Goal: Book appointment/travel/reservation

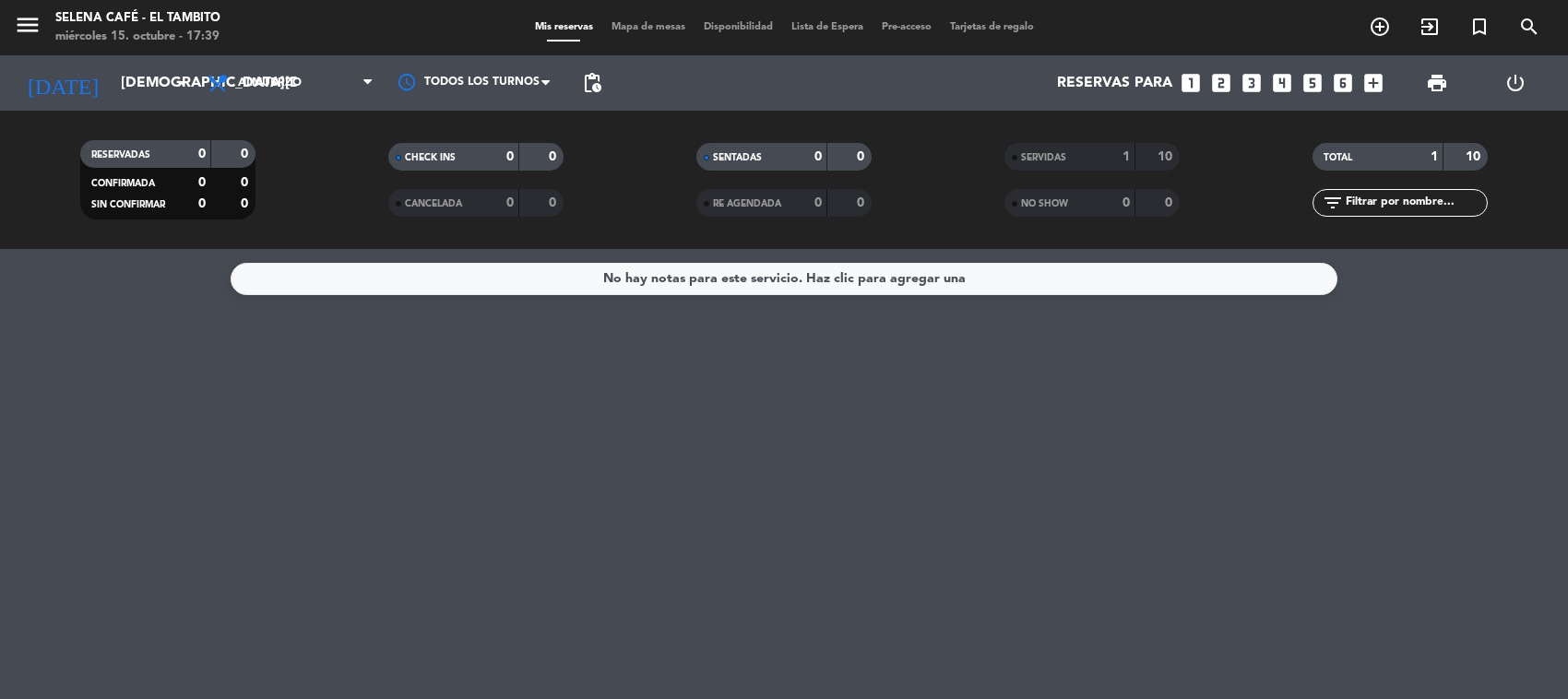
click at [154, 76] on input "[DEMOGRAPHIC_DATA][DATE]" at bounding box center [209, 83] width 194 height 36
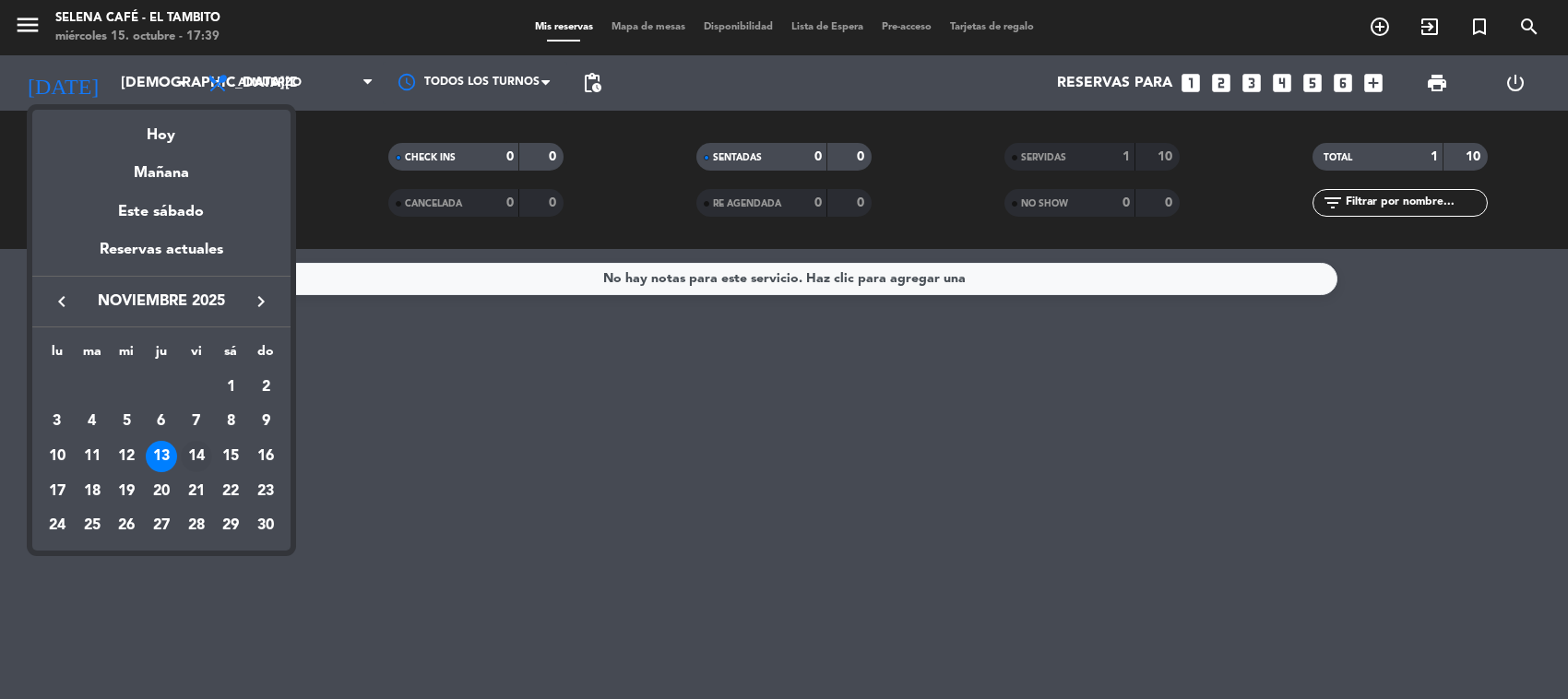
click at [204, 444] on div "14" at bounding box center [196, 456] width 31 height 31
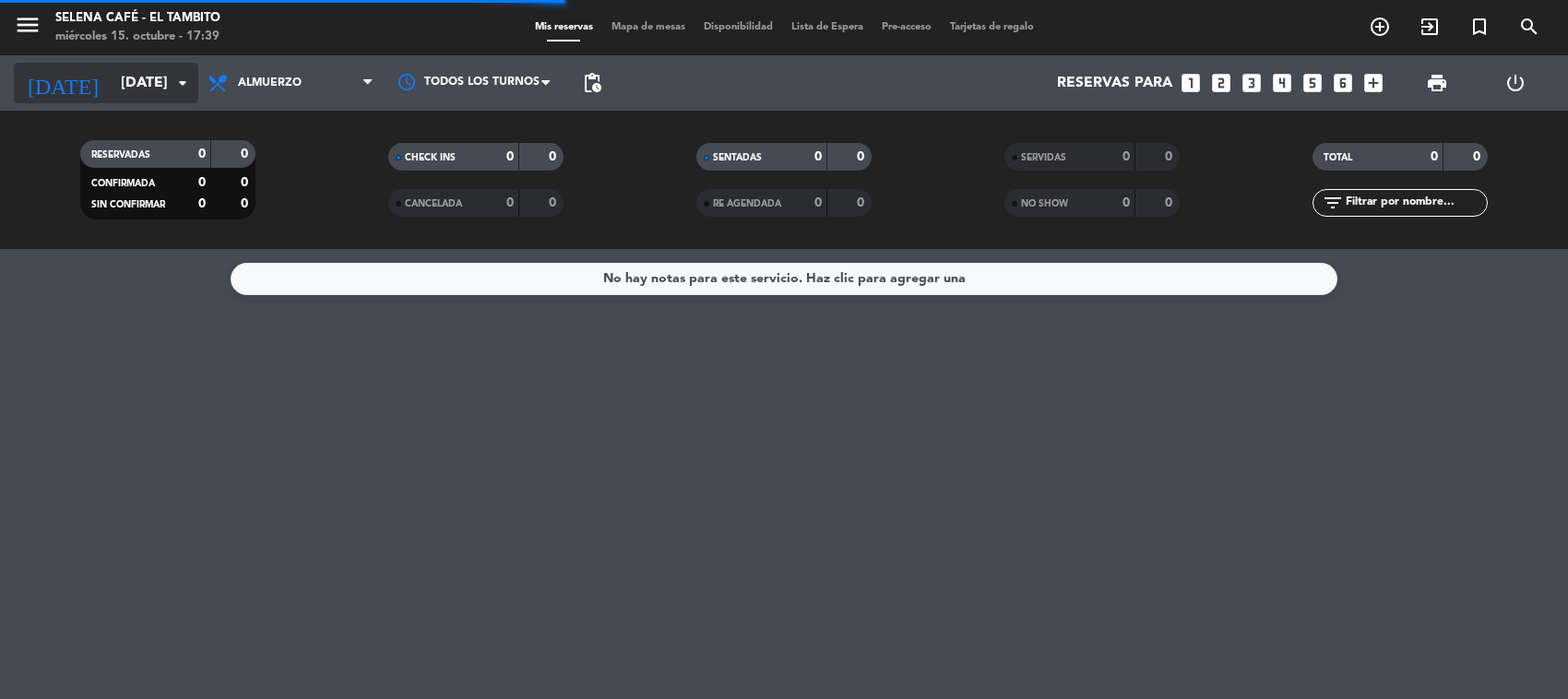
click at [162, 67] on input "[DATE]" at bounding box center [209, 83] width 194 height 36
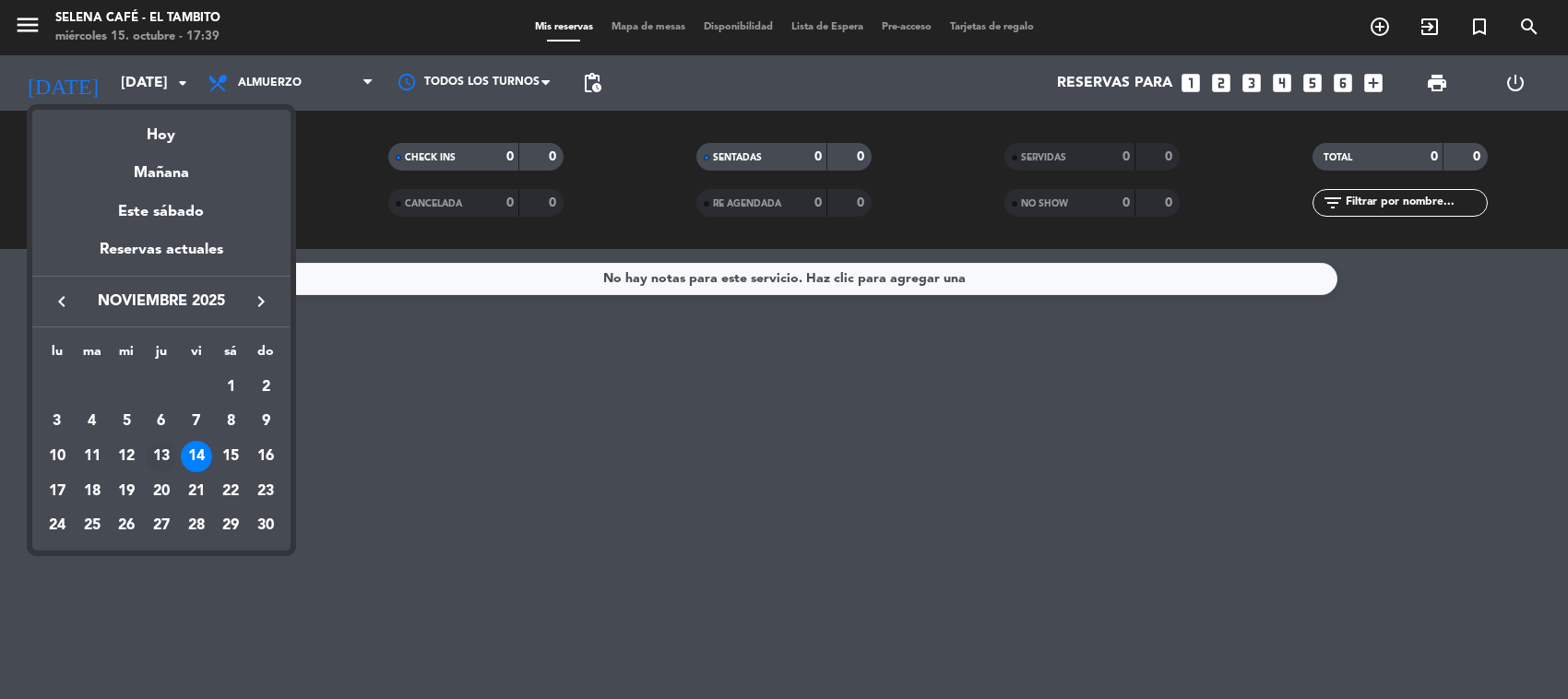
click at [159, 457] on div "13" at bounding box center [161, 456] width 31 height 31
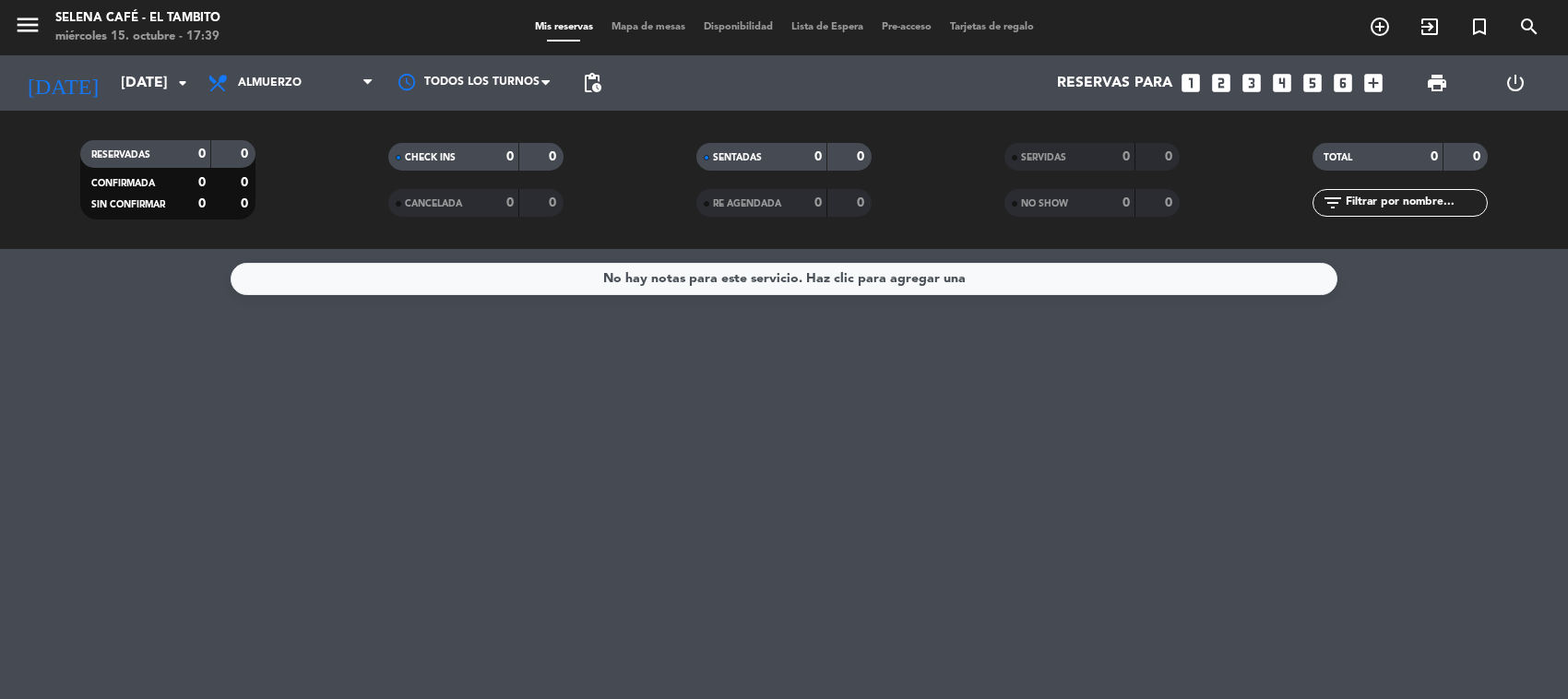
type input "[DEMOGRAPHIC_DATA][DATE]"
click at [1381, 28] on icon "add_circle_outline" at bounding box center [1379, 27] width 22 height 22
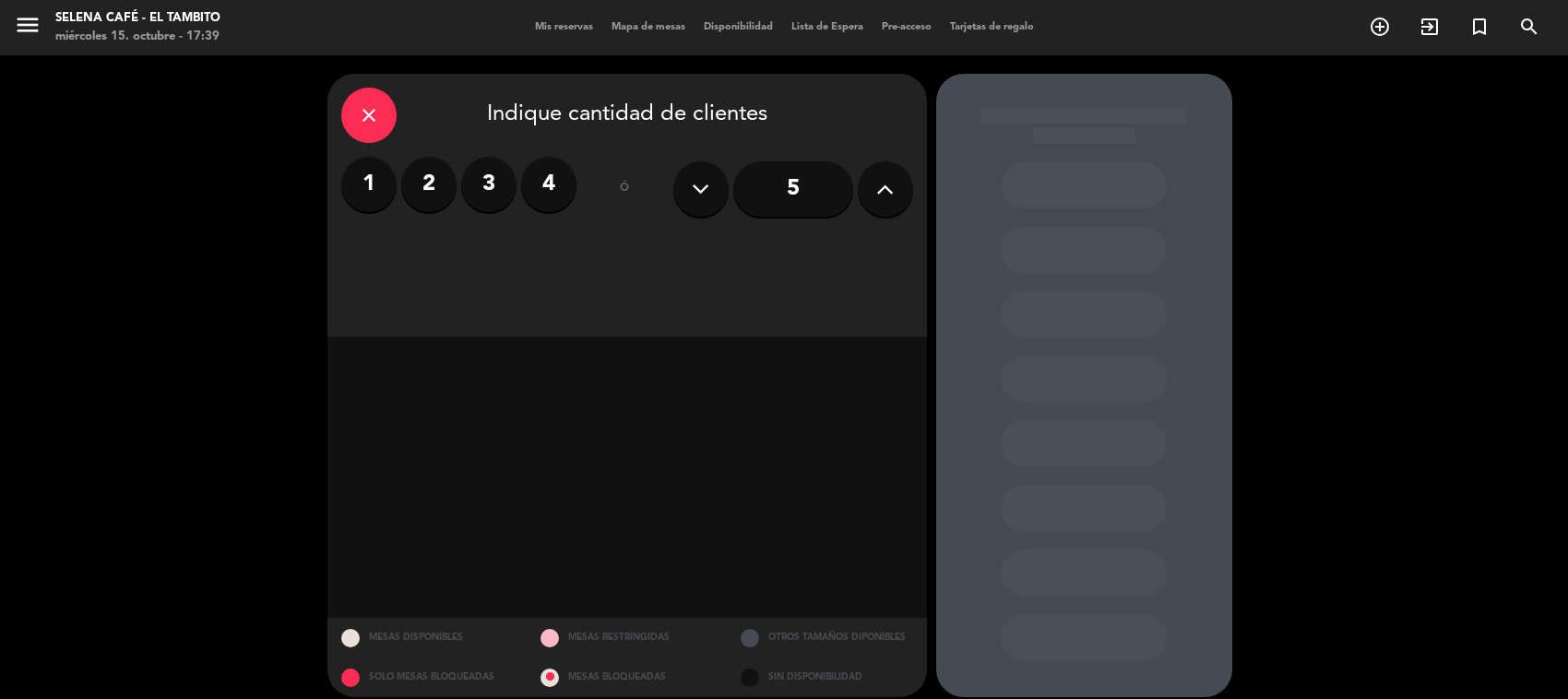
click at [879, 181] on icon at bounding box center [884, 189] width 18 height 28
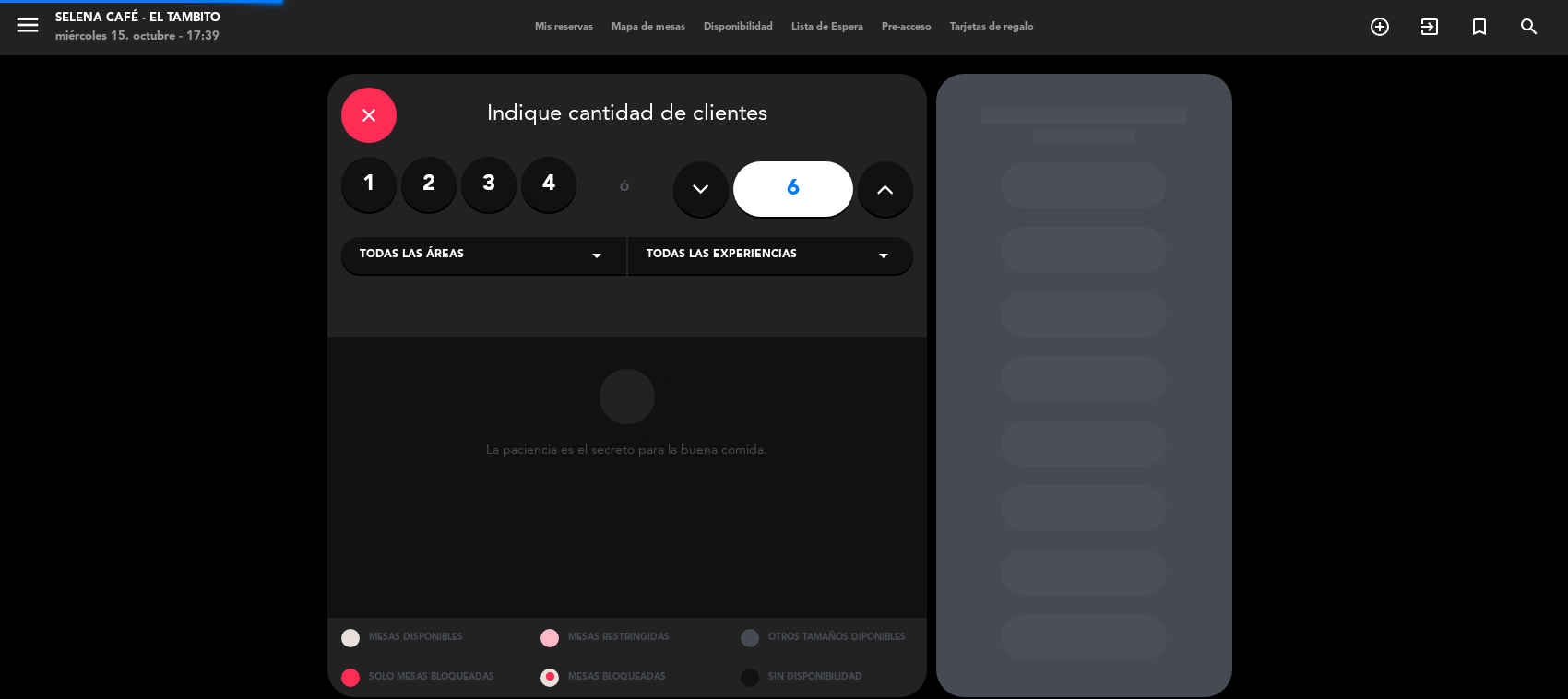
click at [879, 181] on icon at bounding box center [884, 189] width 18 height 28
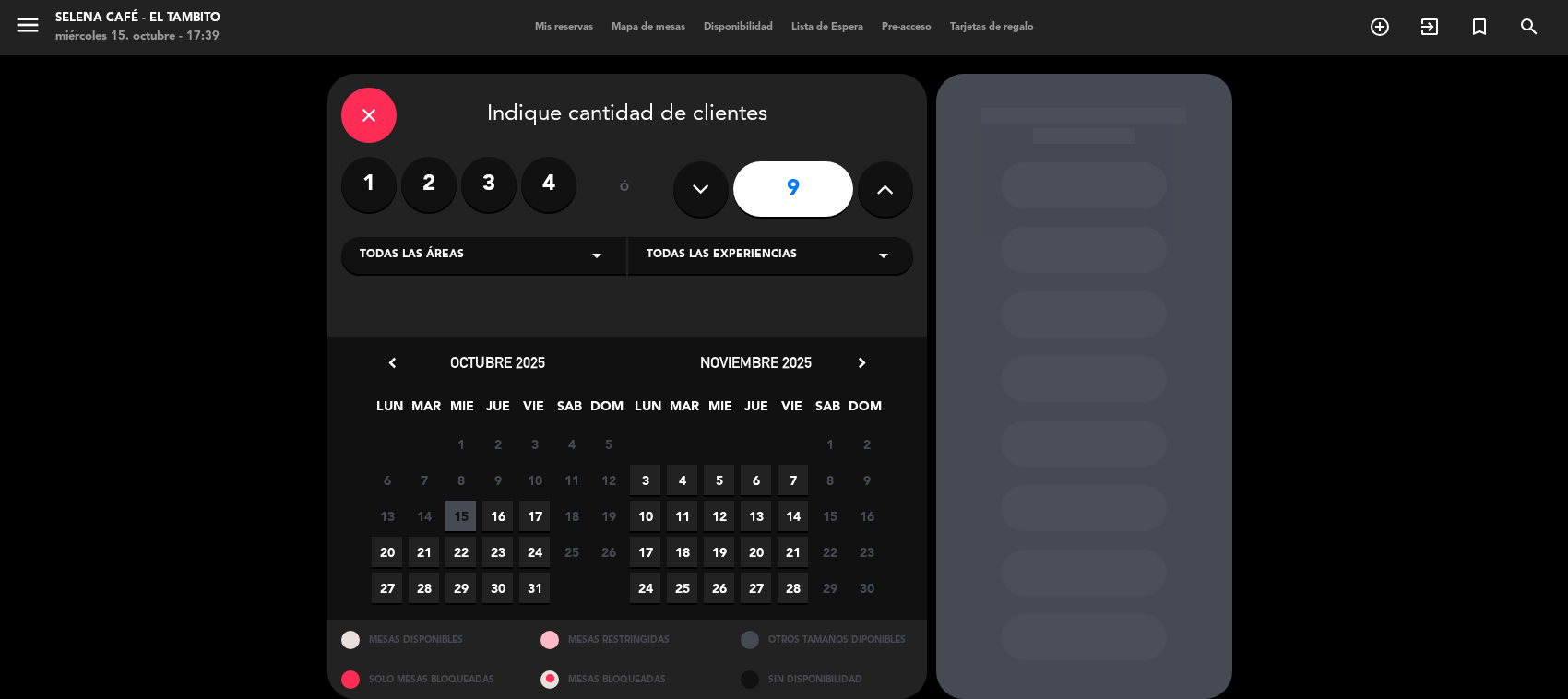
click at [879, 181] on icon at bounding box center [884, 189] width 18 height 28
type input "10"
click at [498, 518] on span "16" at bounding box center [497, 515] width 31 height 31
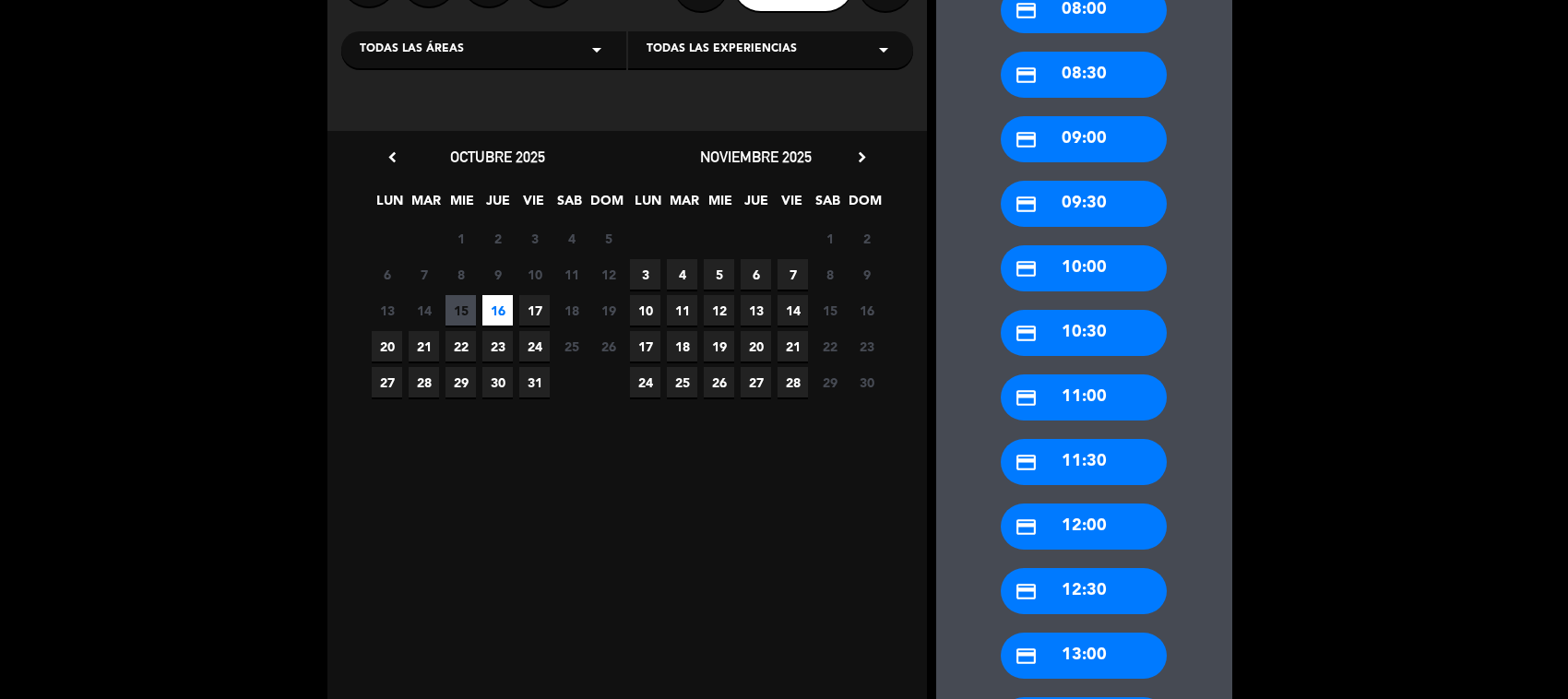
scroll to position [246, 0]
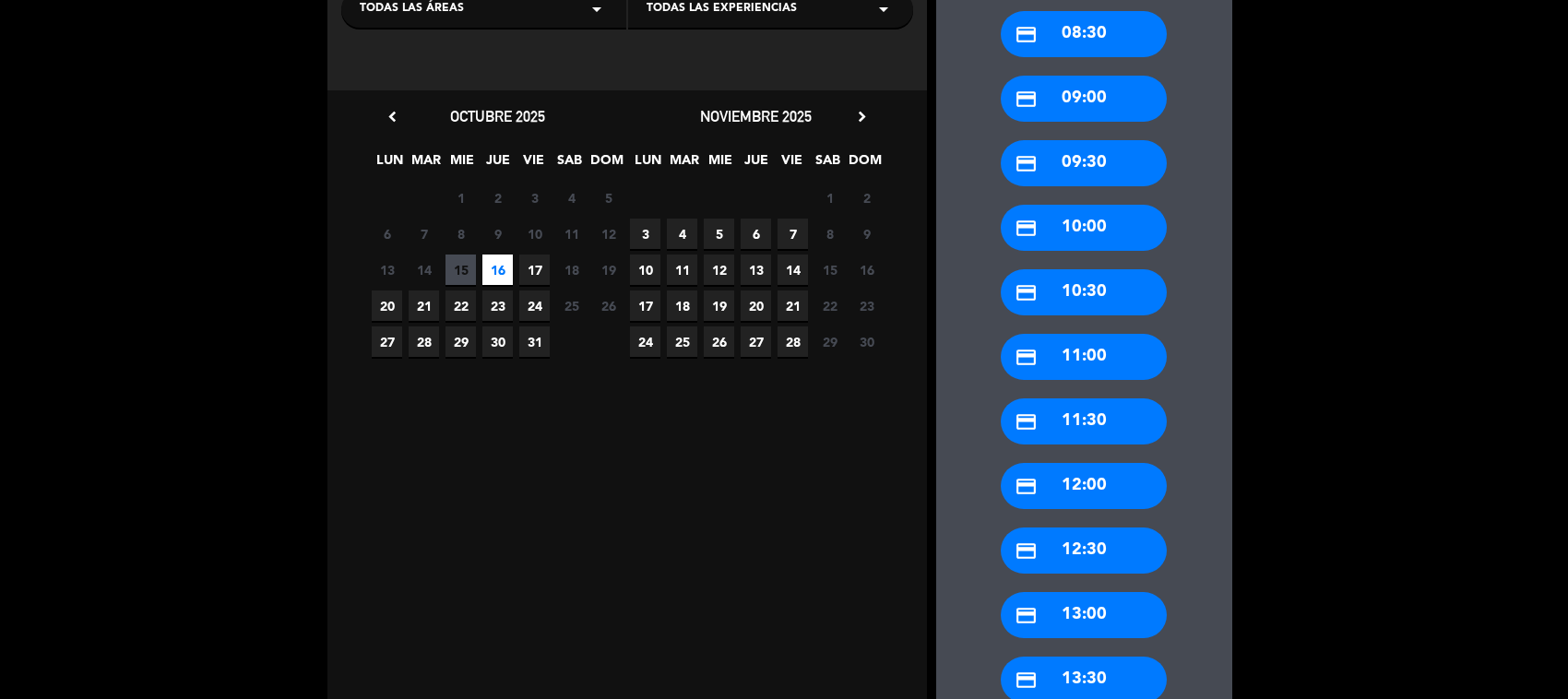
click at [1112, 616] on div "credit_card 13:00" at bounding box center [1083, 615] width 166 height 46
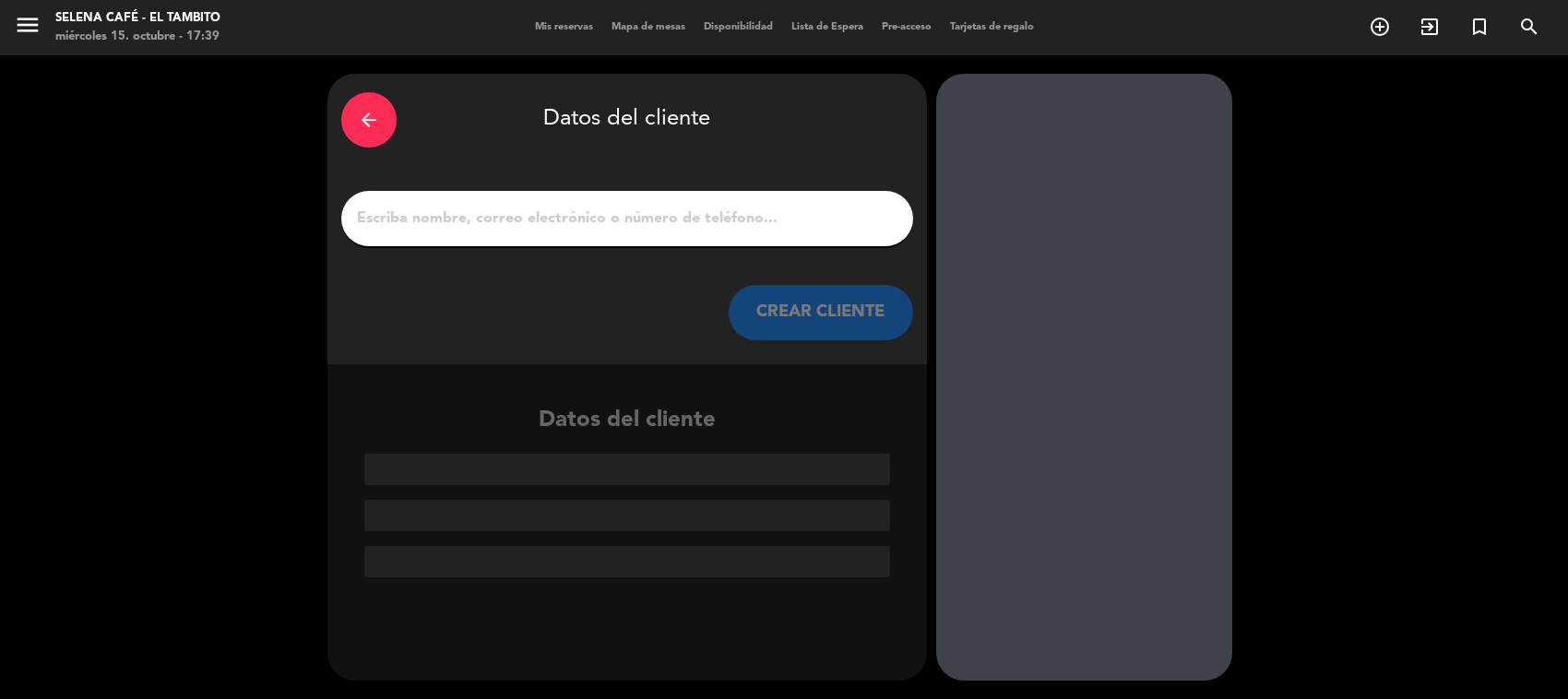
click at [680, 217] on input "1" at bounding box center [627, 218] width 544 height 26
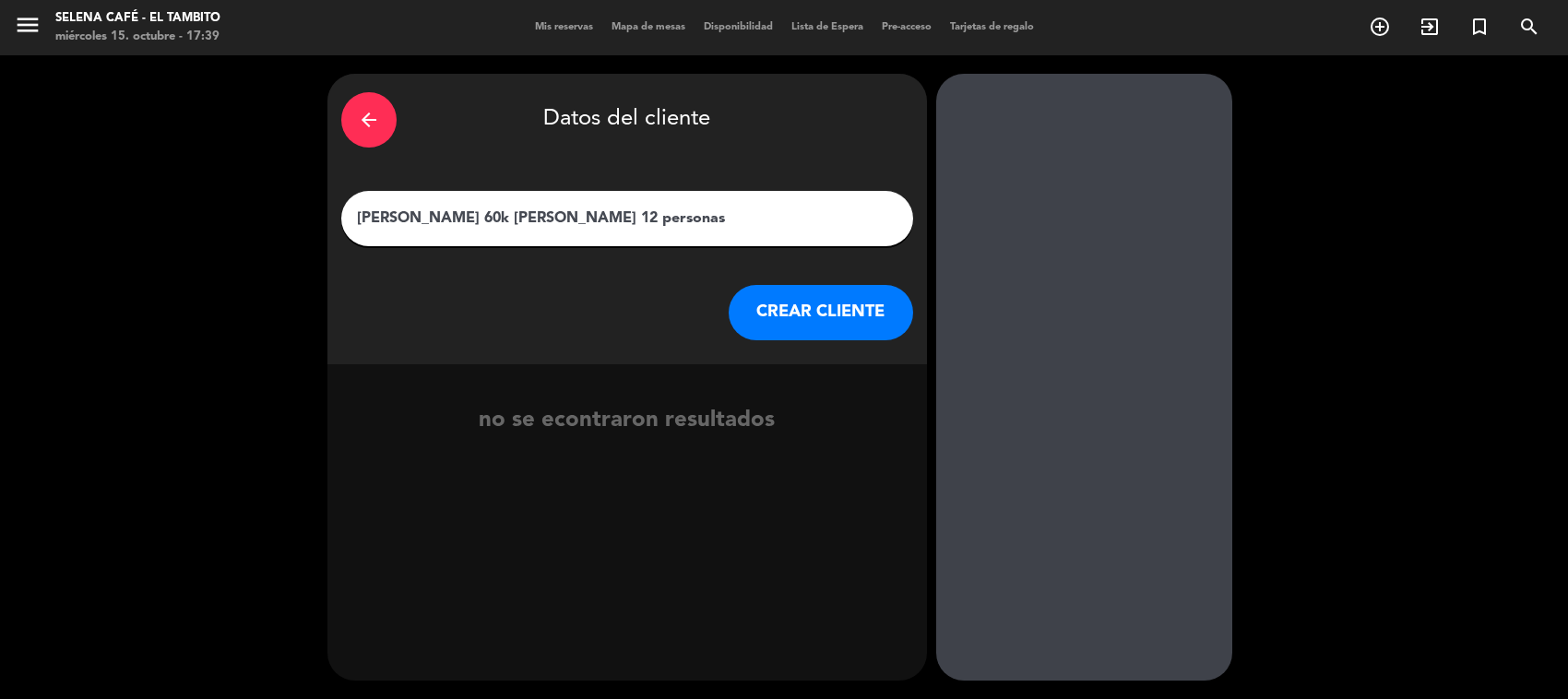
type input "[PERSON_NAME] 60k [PERSON_NAME] 12 personas"
click at [772, 312] on button "CREAR CLIENTE" at bounding box center [820, 313] width 184 height 55
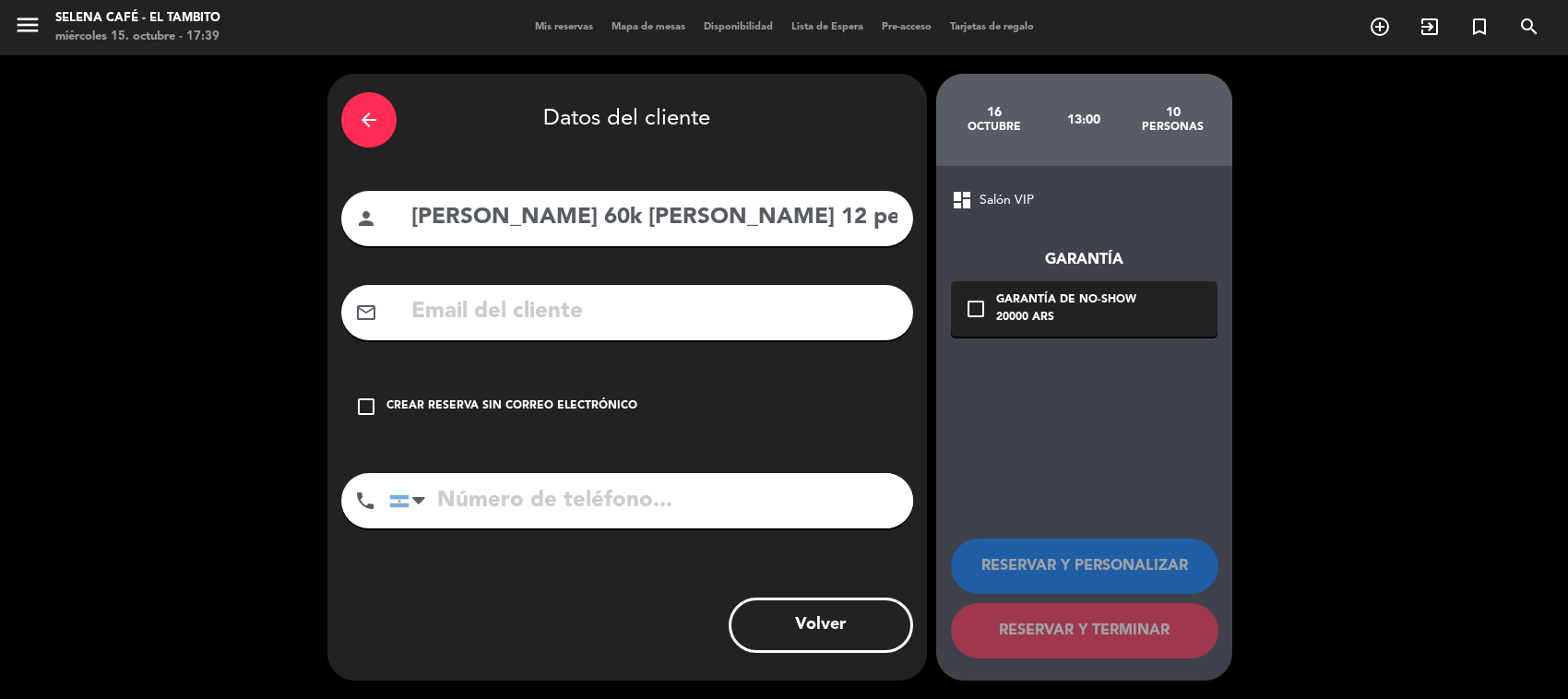
click at [600, 398] on div "Crear reserva sin correo electrónico" at bounding box center [512, 407] width 251 height 18
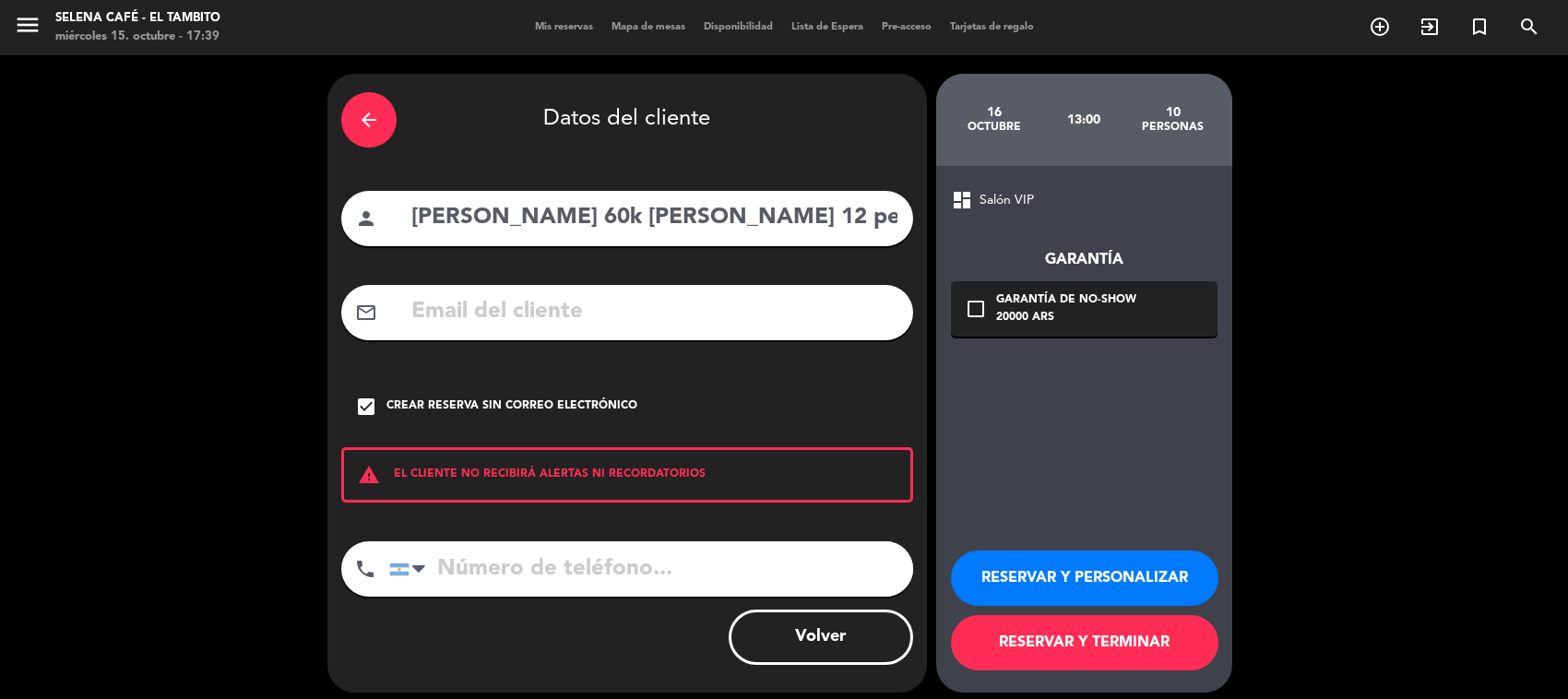
click at [1071, 563] on button "RESERVAR Y PERSONALIZAR" at bounding box center [1084, 578] width 267 height 55
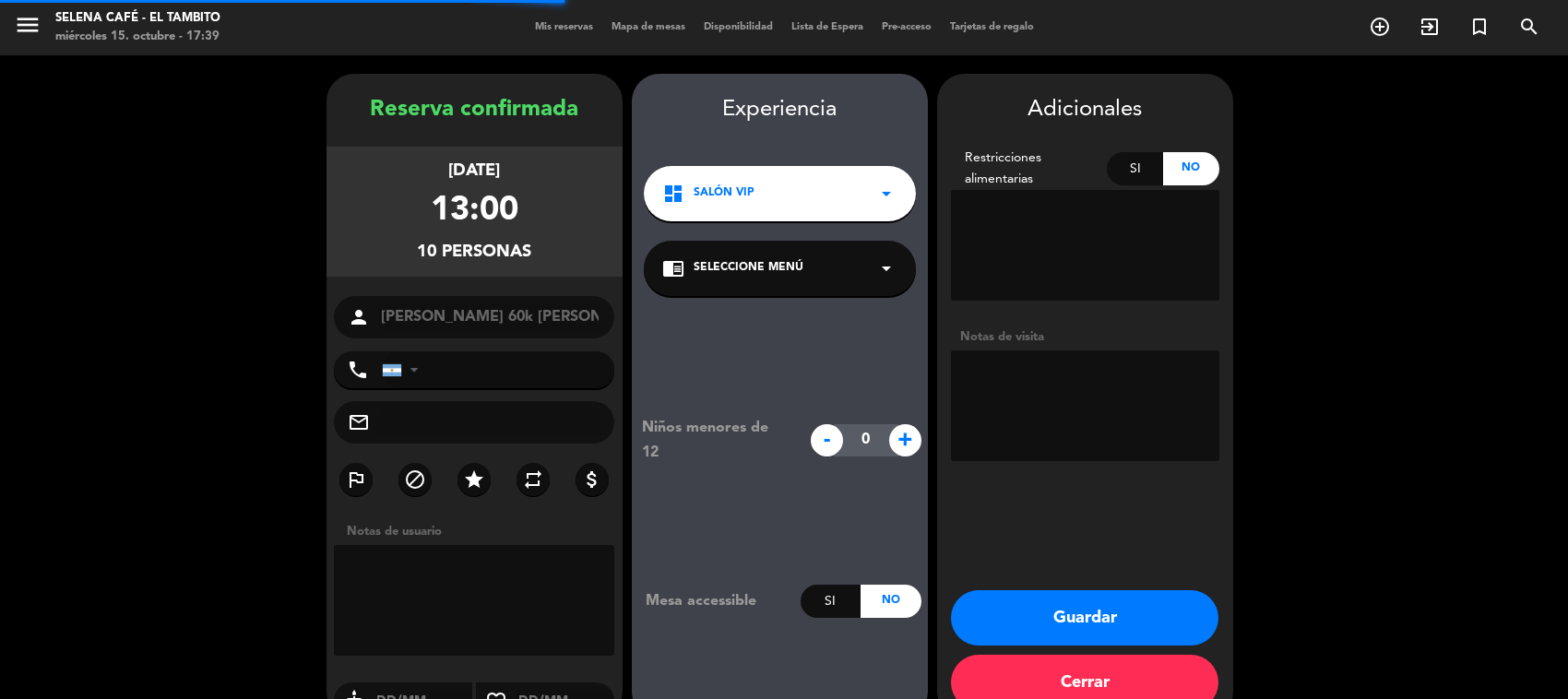
scroll to position [38, 0]
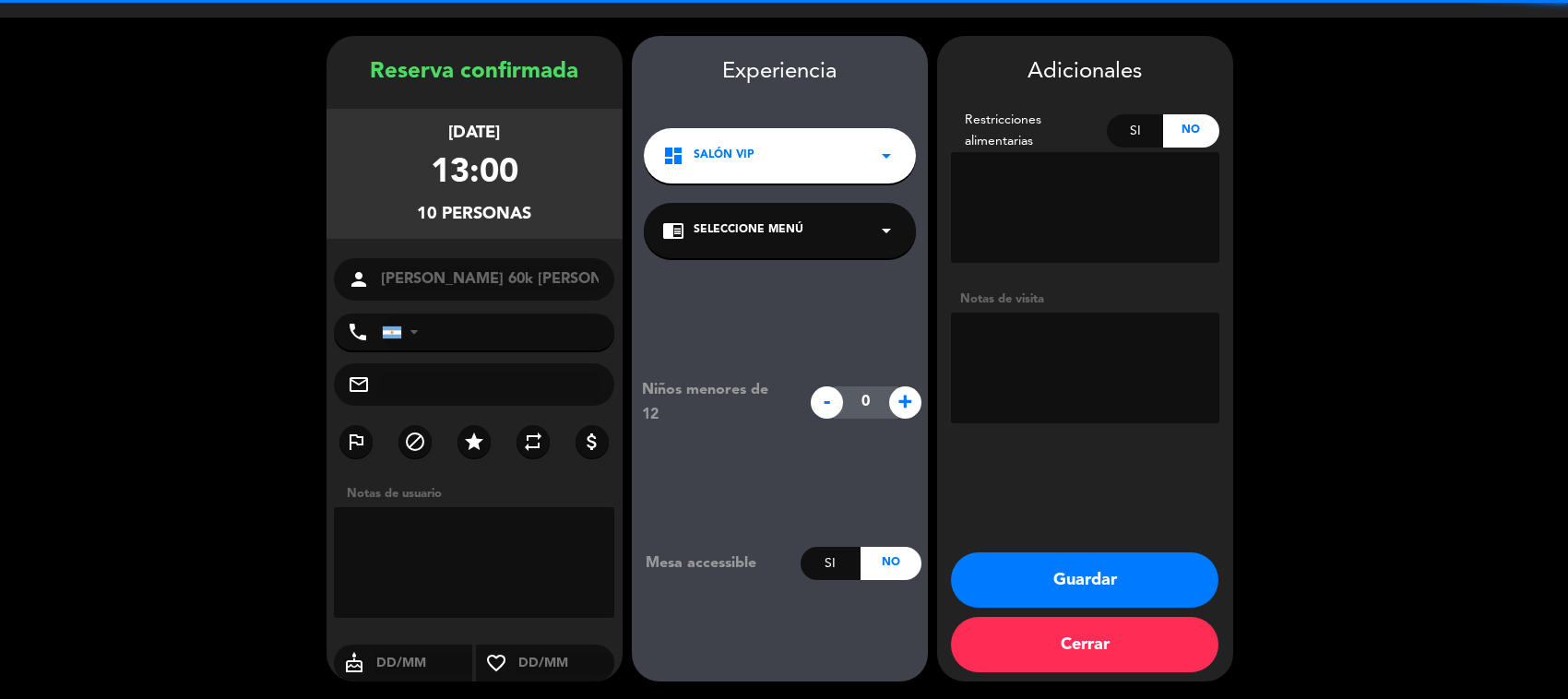
click at [753, 135] on div "dashboard Salón VIP arrow_drop_down" at bounding box center [780, 156] width 272 height 55
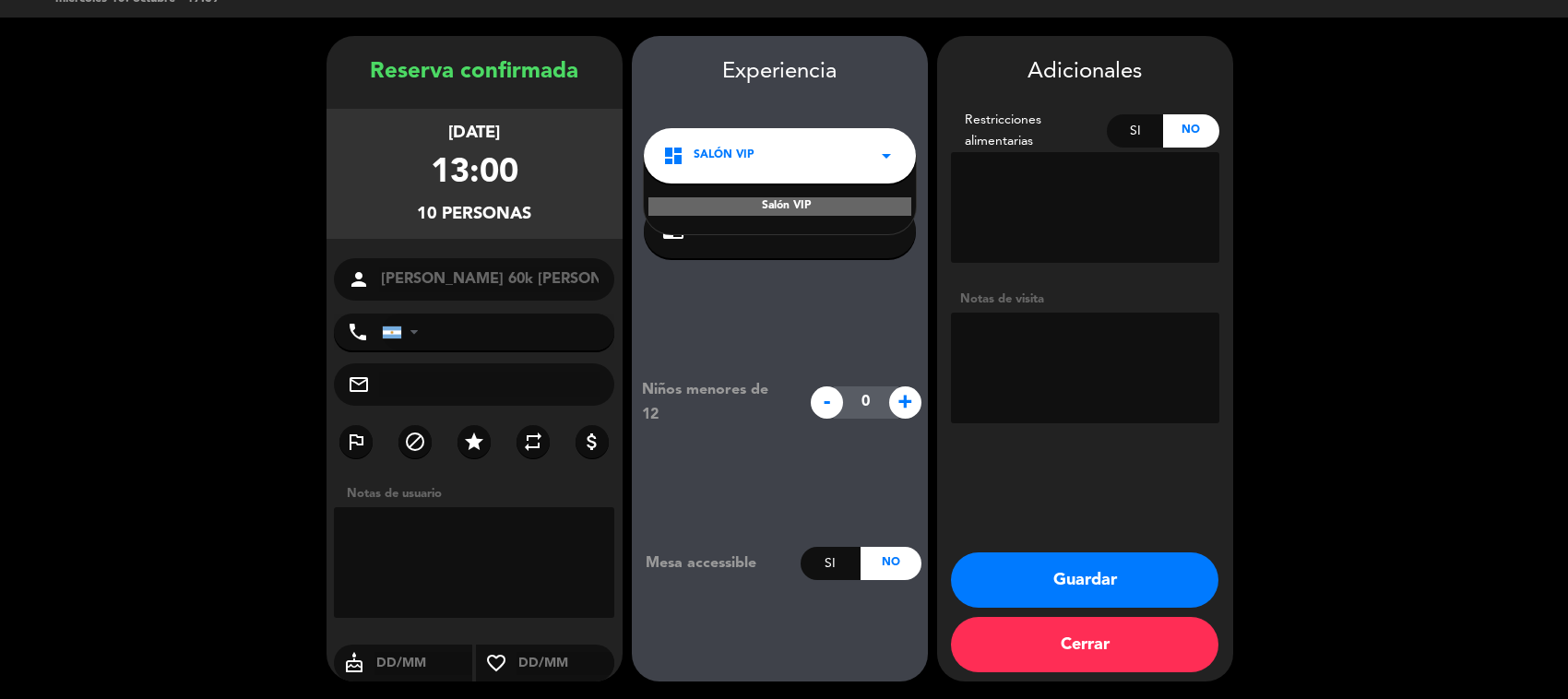
click at [753, 137] on div "dashboard Salón VIP arrow_drop_down" at bounding box center [780, 156] width 272 height 55
click at [1075, 567] on button "Guardar" at bounding box center [1084, 580] width 267 height 55
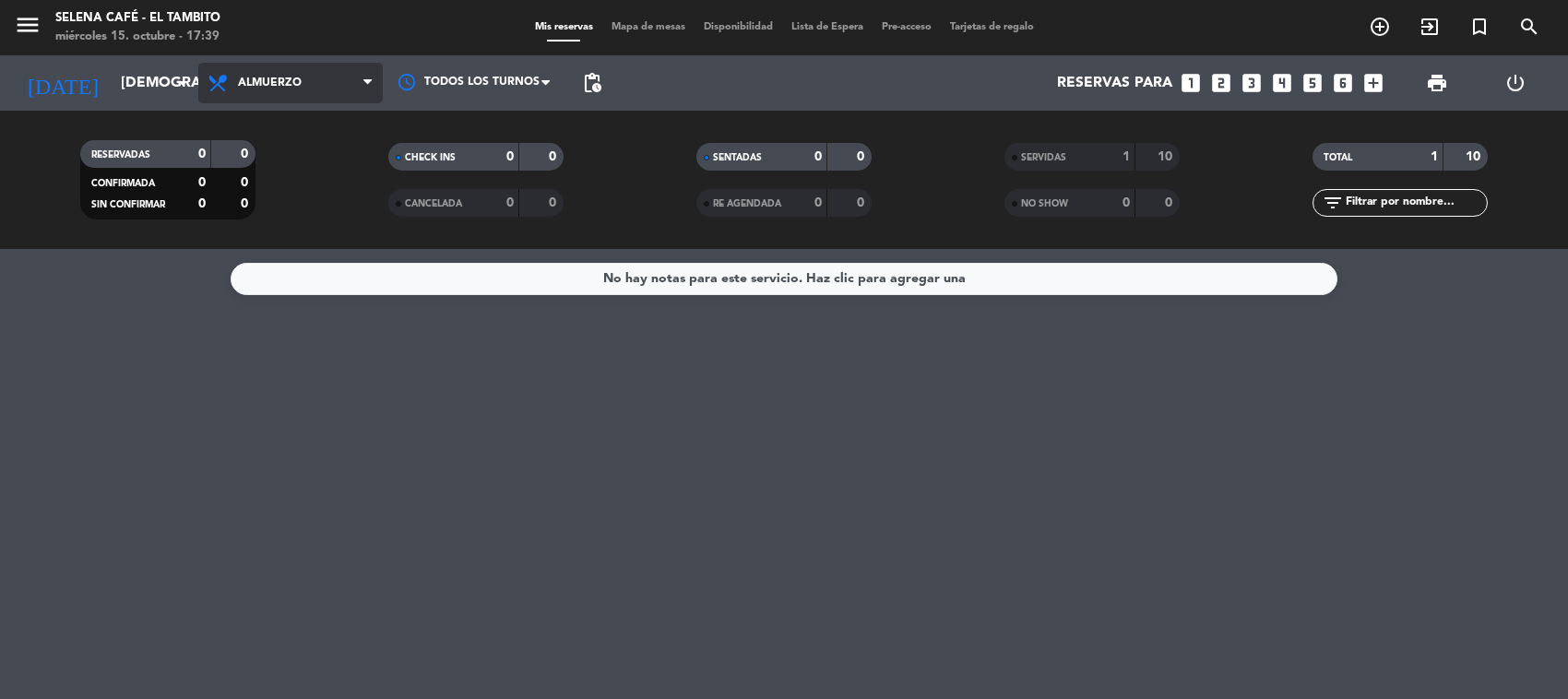
click at [305, 81] on span "Almuerzo" at bounding box center [290, 83] width 184 height 41
click at [282, 130] on div "menu [PERSON_NAME] Café - El Tambito [DATE] 15. octubre - 17:39 Mis reservas Ma…" at bounding box center [784, 124] width 1568 height 249
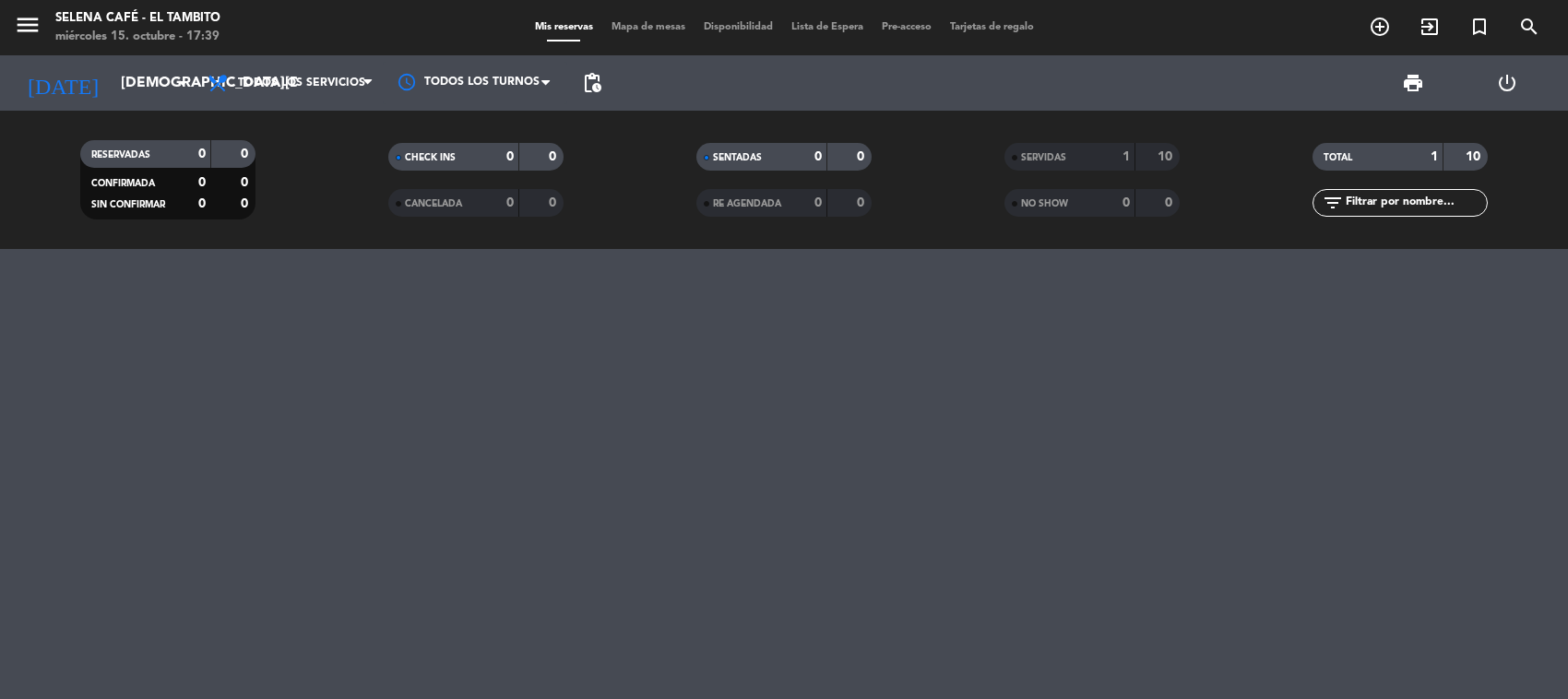
click at [1085, 150] on div "SERVIDAS" at bounding box center [1052, 156] width 85 height 21
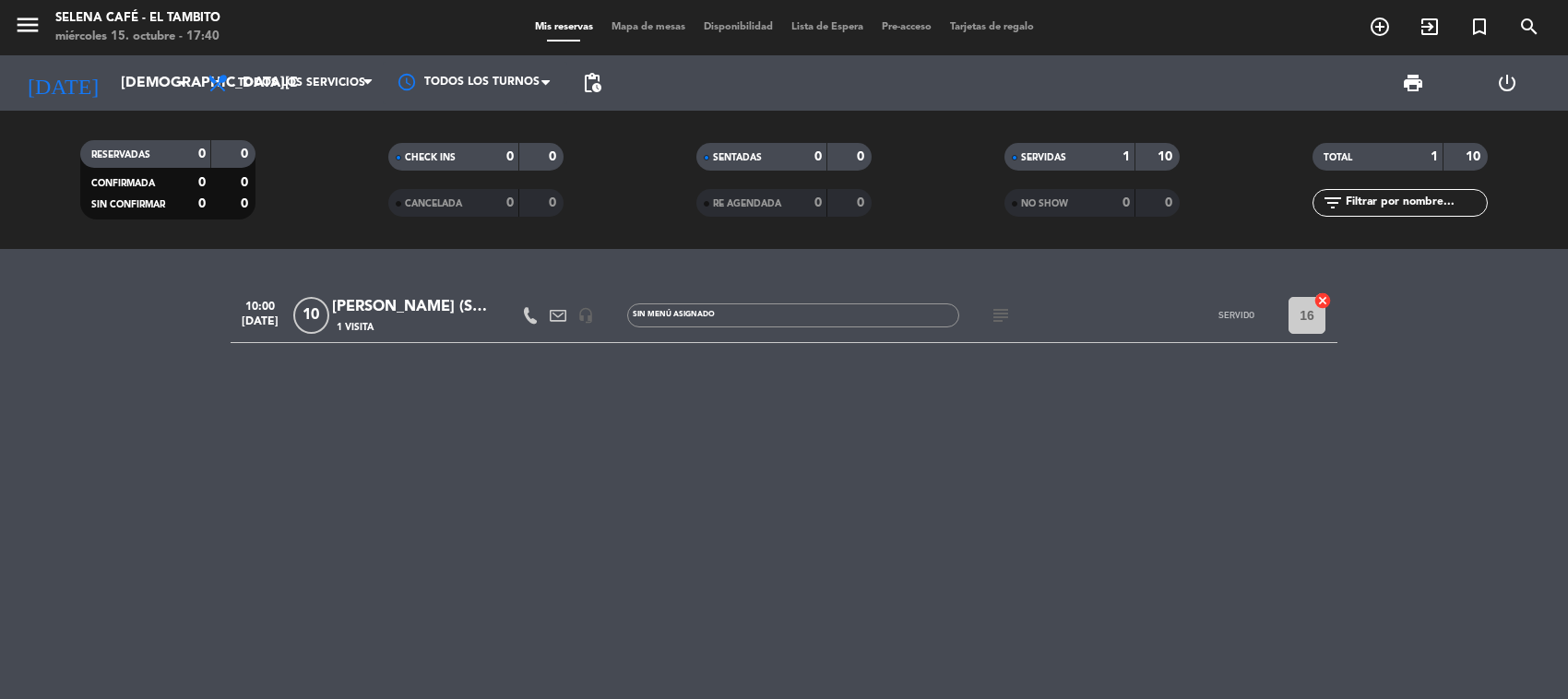
click at [1307, 314] on input "16" at bounding box center [1307, 315] width 37 height 37
click at [1320, 300] on icon "cancel" at bounding box center [1322, 300] width 19 height 18
click at [399, 300] on div "[PERSON_NAME] (Seña de 70k 10 pax)" at bounding box center [410, 307] width 156 height 24
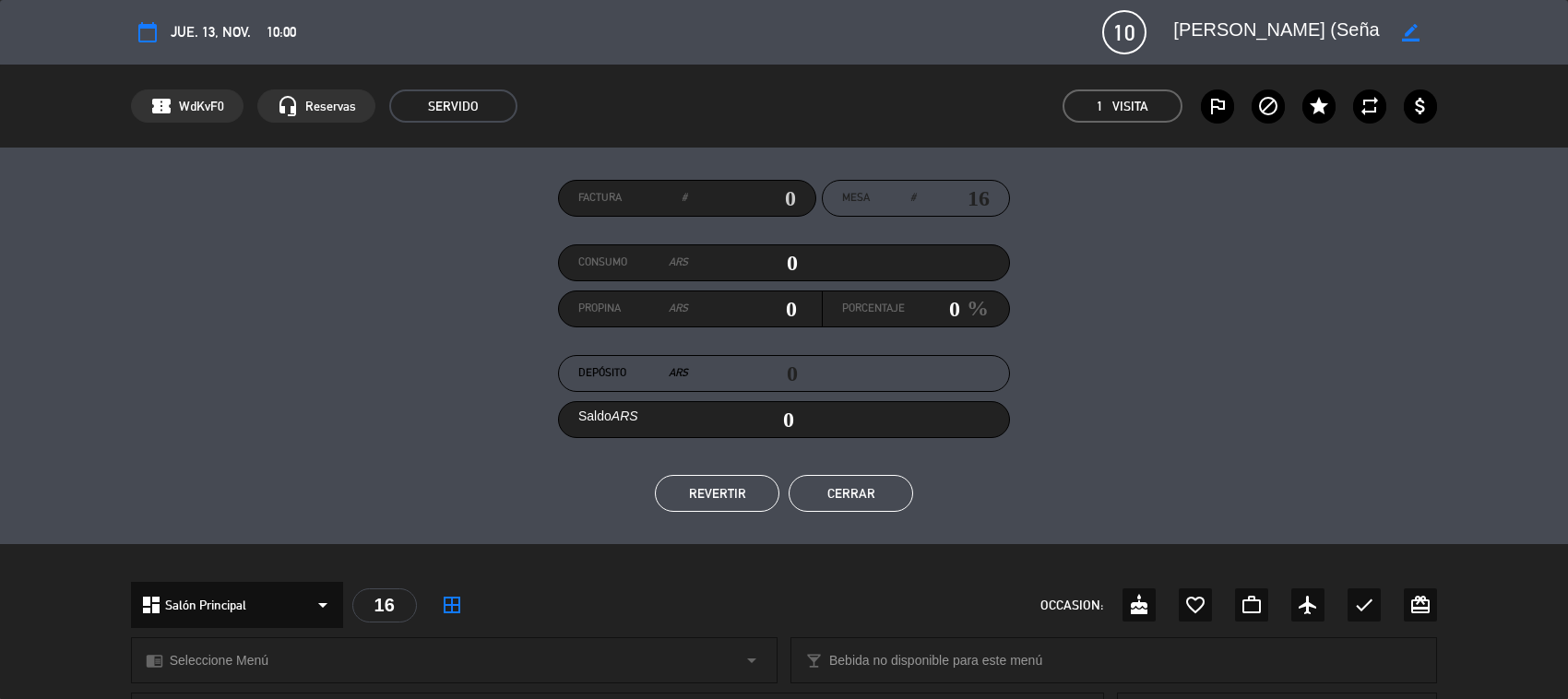
click at [735, 484] on button "REVERTIR" at bounding box center [717, 493] width 125 height 37
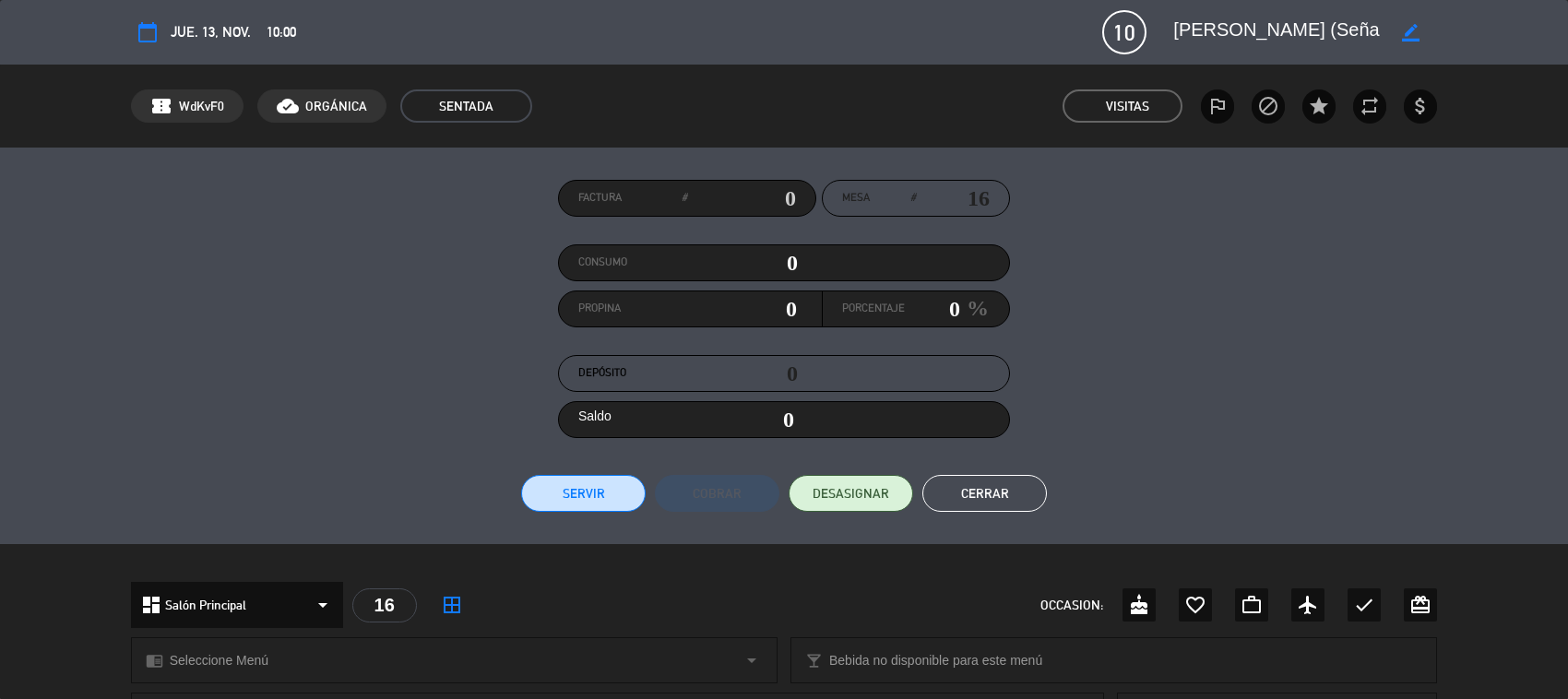
click at [969, 491] on button "Cerrar" at bounding box center [984, 493] width 125 height 37
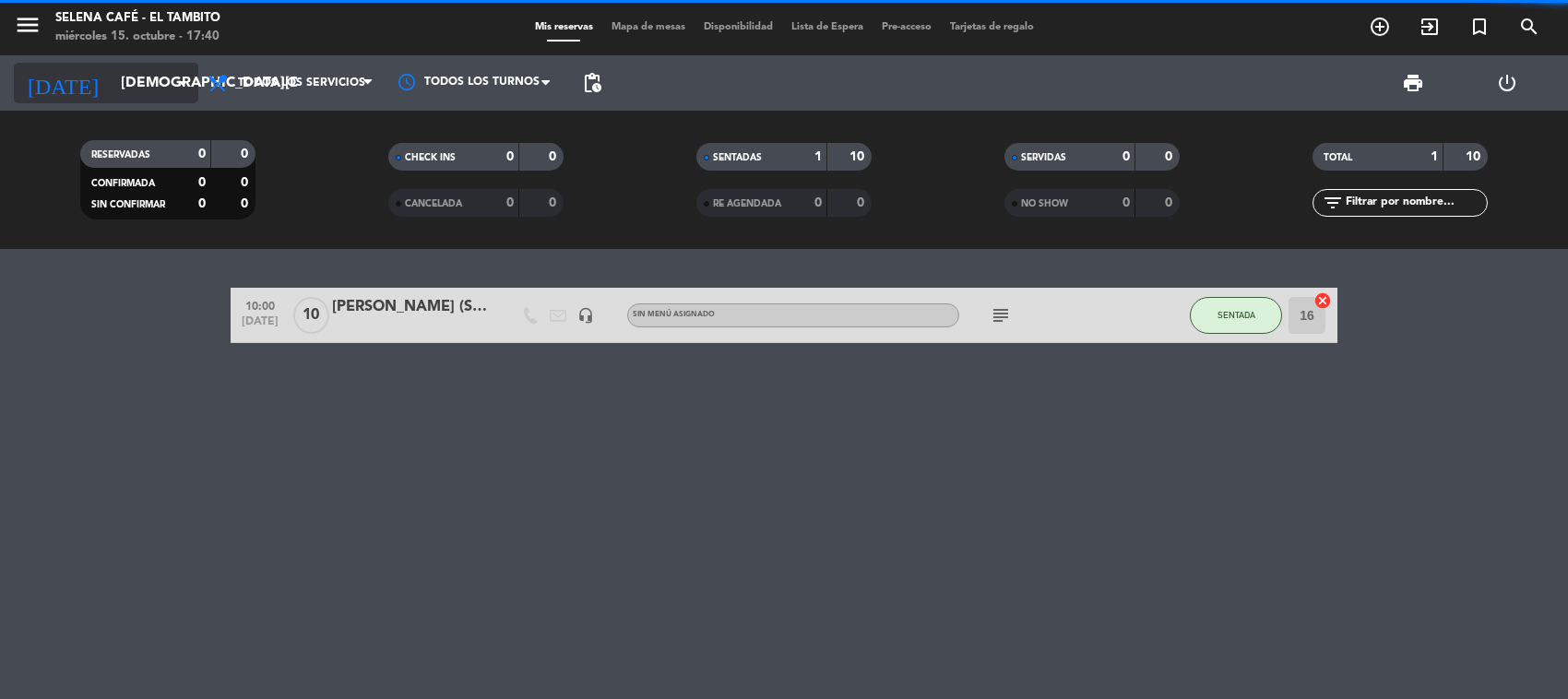
click at [175, 89] on icon "arrow_drop_down" at bounding box center [182, 83] width 22 height 22
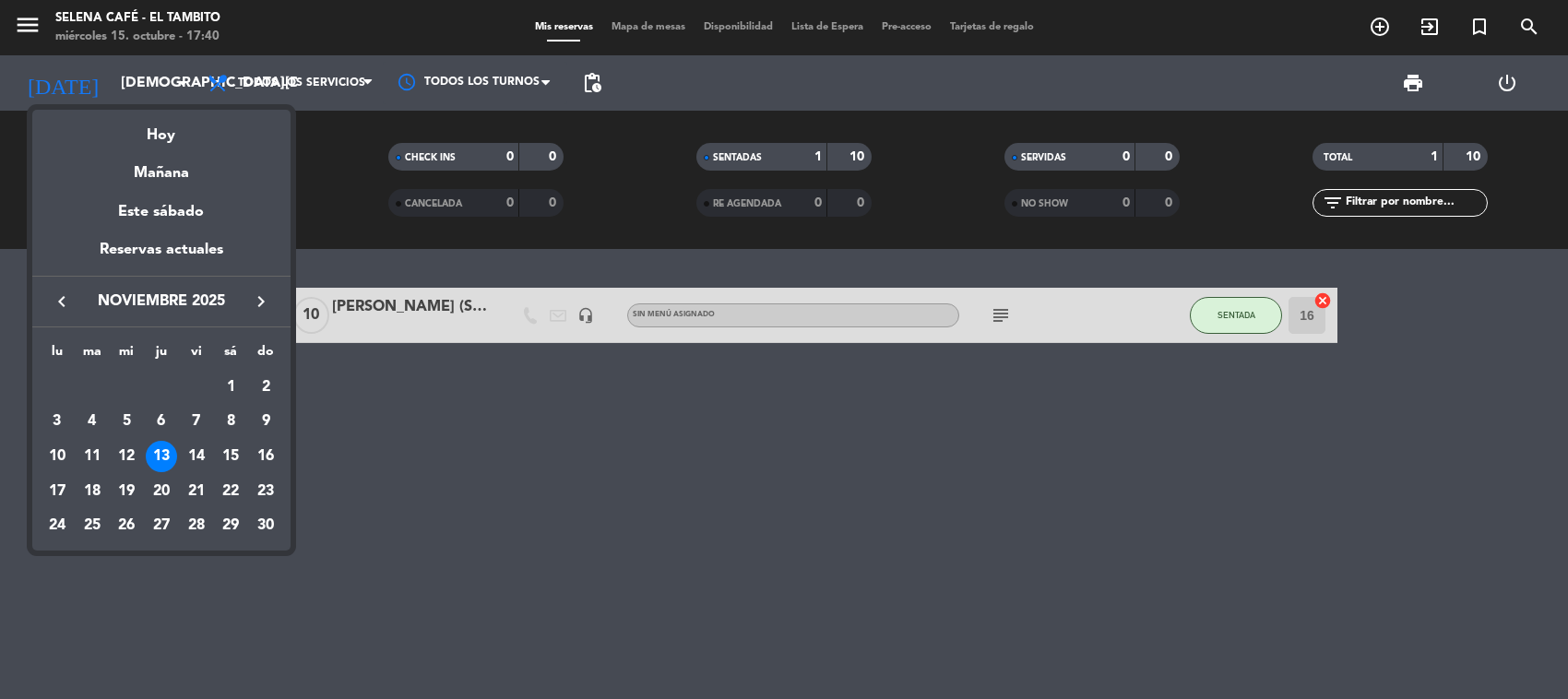
click at [66, 295] on icon "keyboard_arrow_left" at bounding box center [62, 301] width 22 height 22
click at [130, 494] on div "15" at bounding box center [127, 491] width 31 height 31
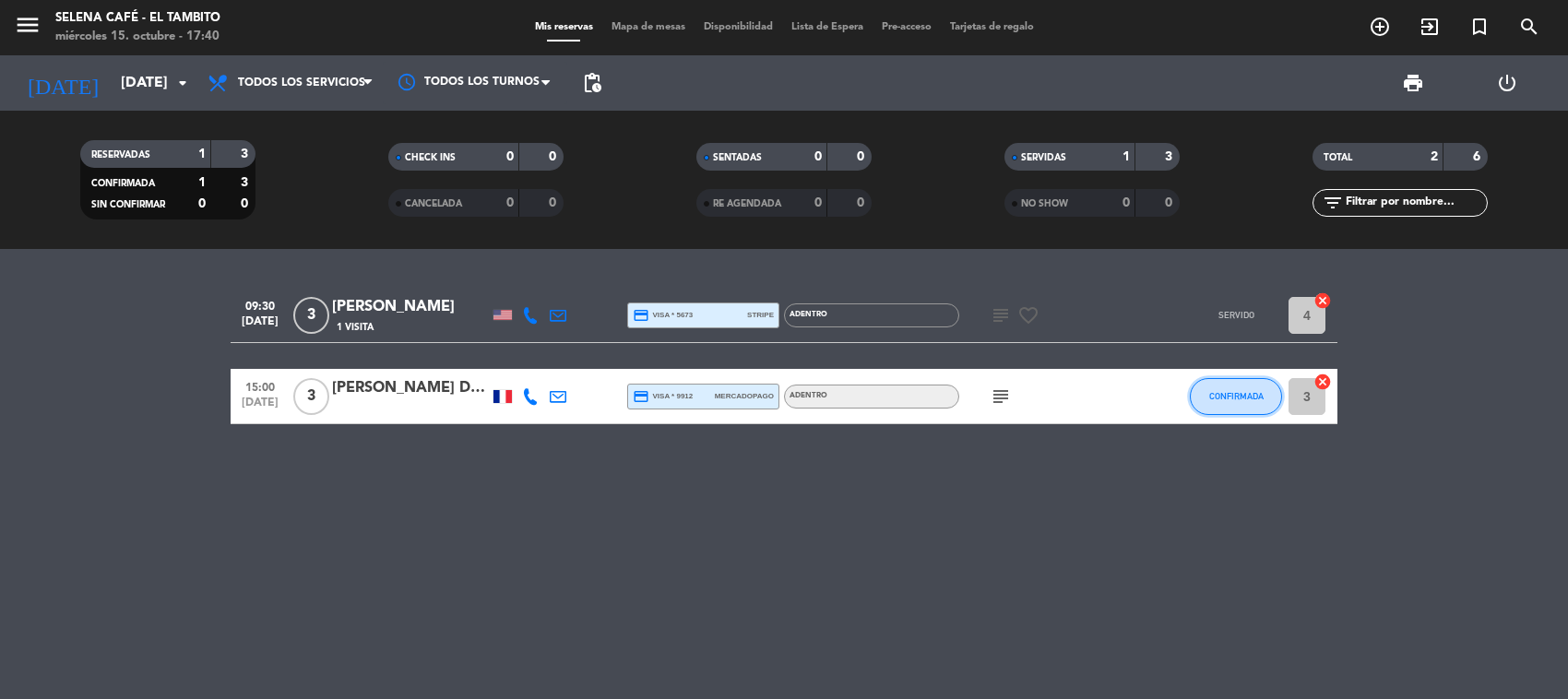
click at [1211, 387] on button "CONFIRMADA" at bounding box center [1236, 397] width 93 height 37
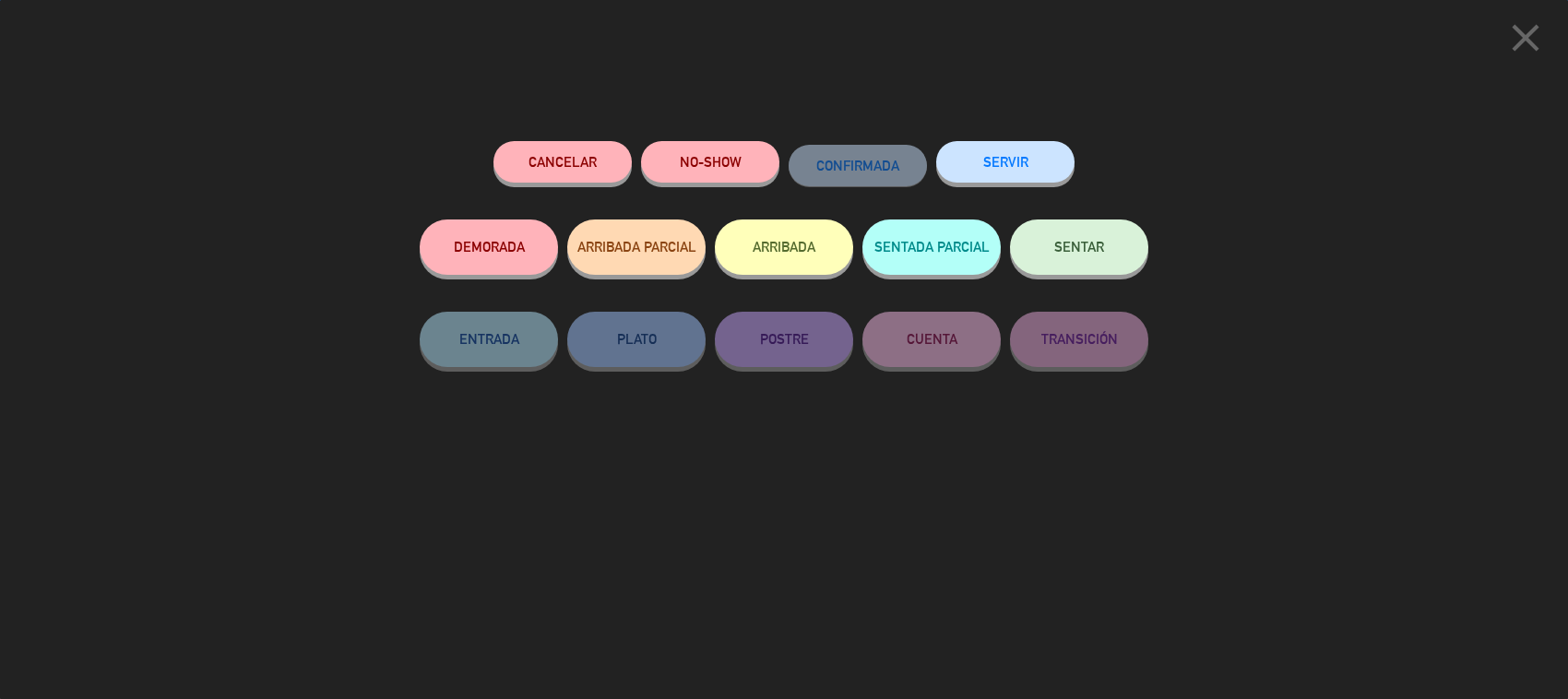
click at [996, 156] on button "SERVIR" at bounding box center [1006, 162] width 139 height 42
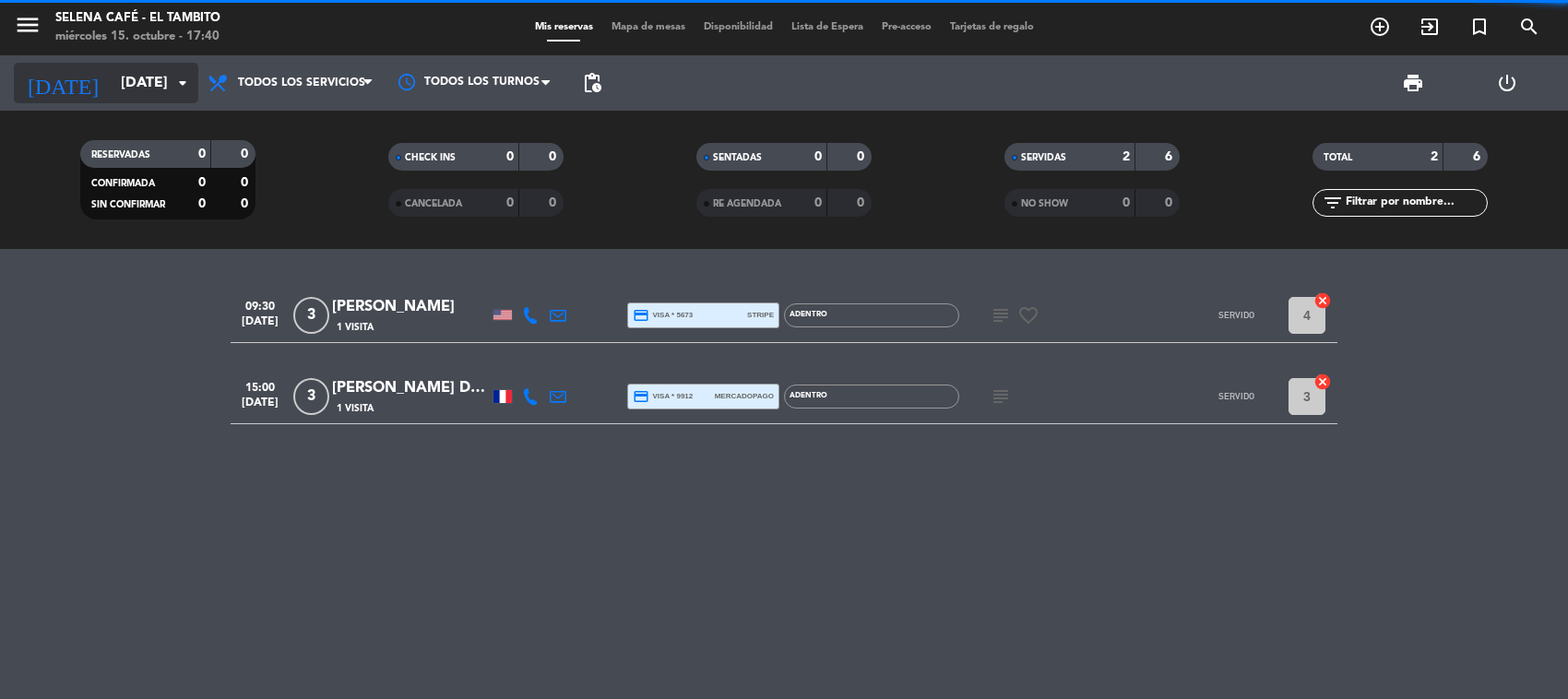
click at [134, 88] on input "[DATE]" at bounding box center [209, 83] width 194 height 36
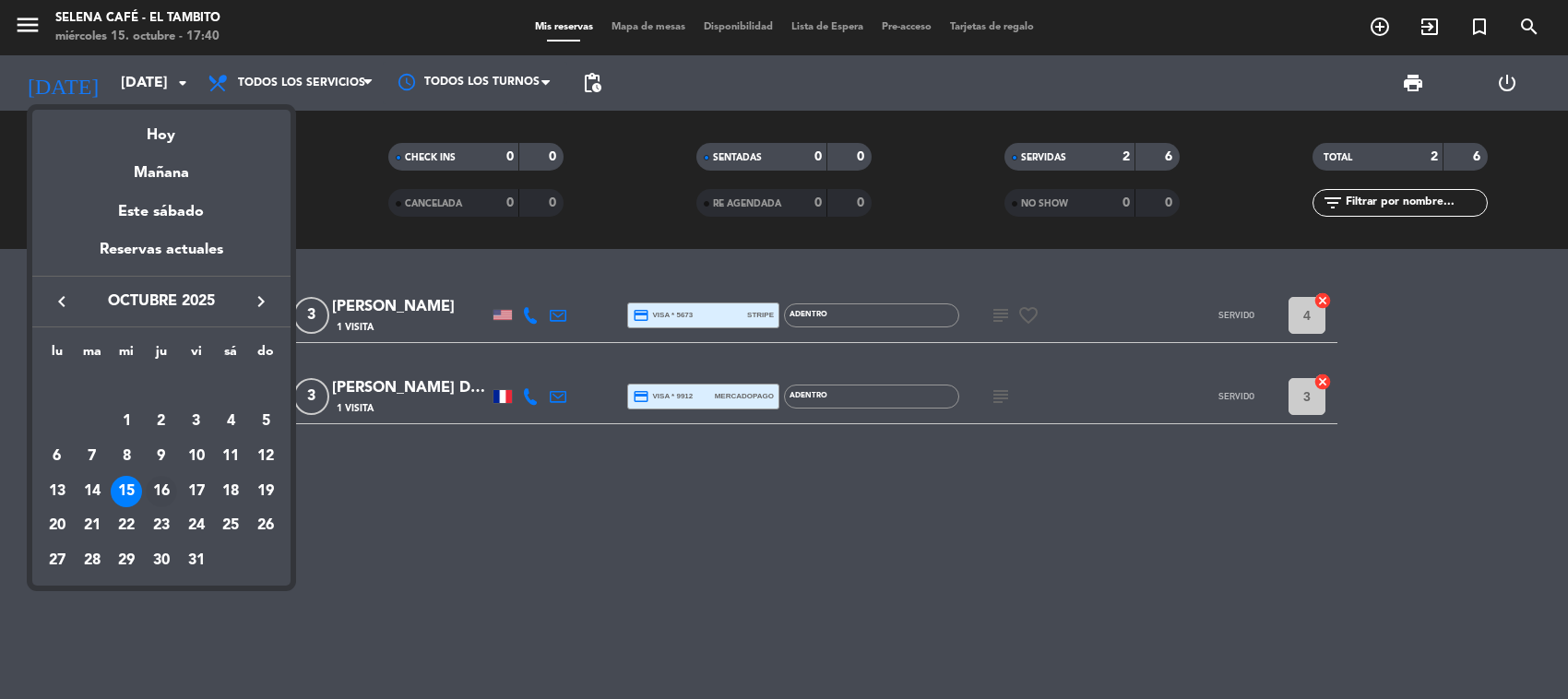
click at [162, 493] on div "16" at bounding box center [161, 491] width 31 height 31
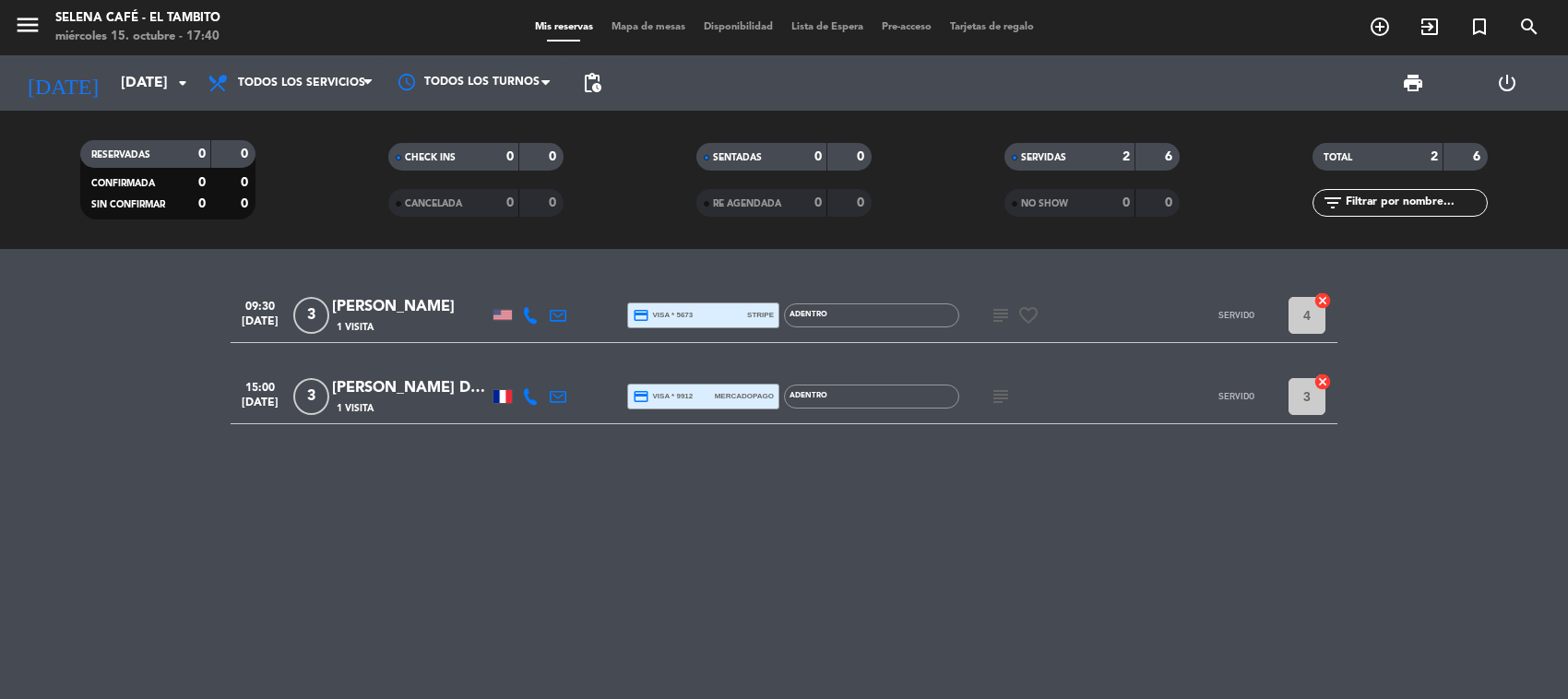
type input "[DEMOGRAPHIC_DATA][DATE]"
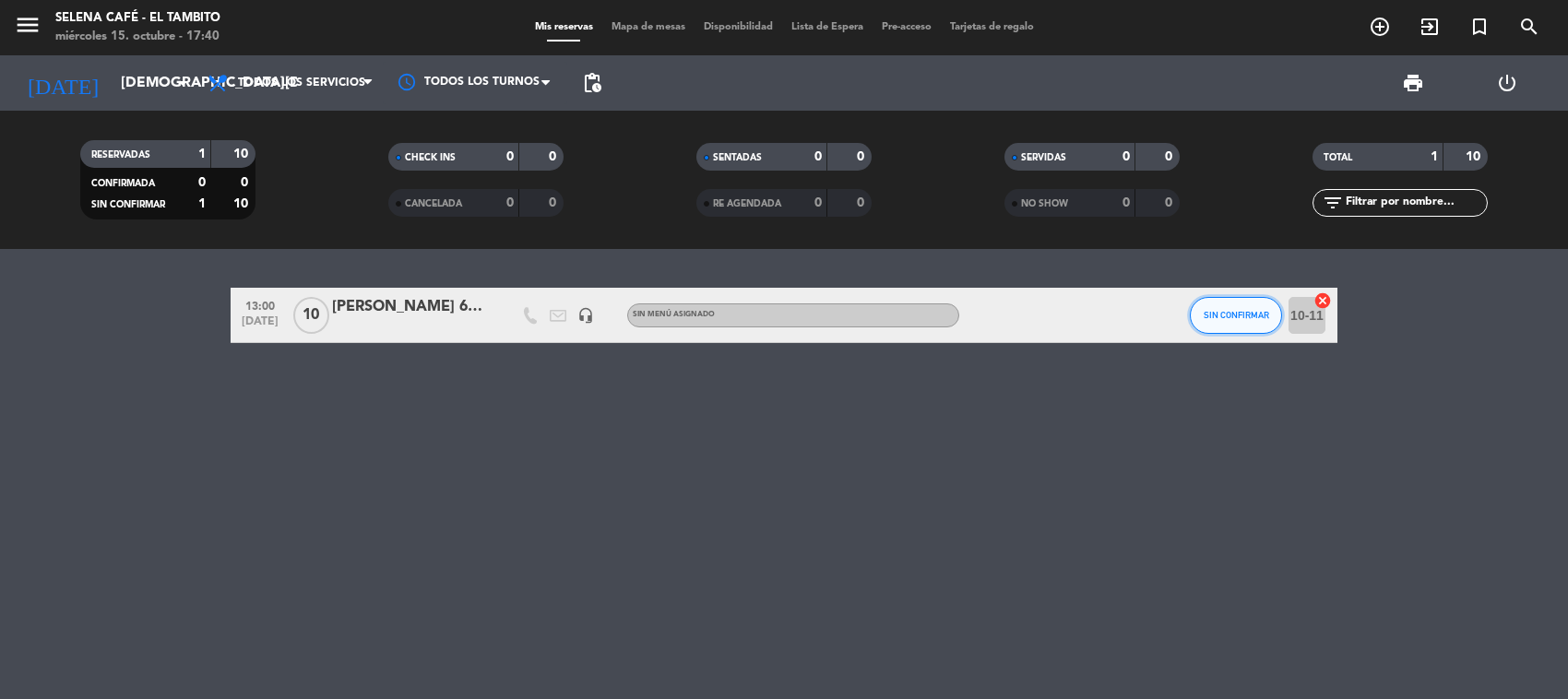
click at [1218, 312] on span "SIN CONFIRMAR" at bounding box center [1236, 314] width 66 height 10
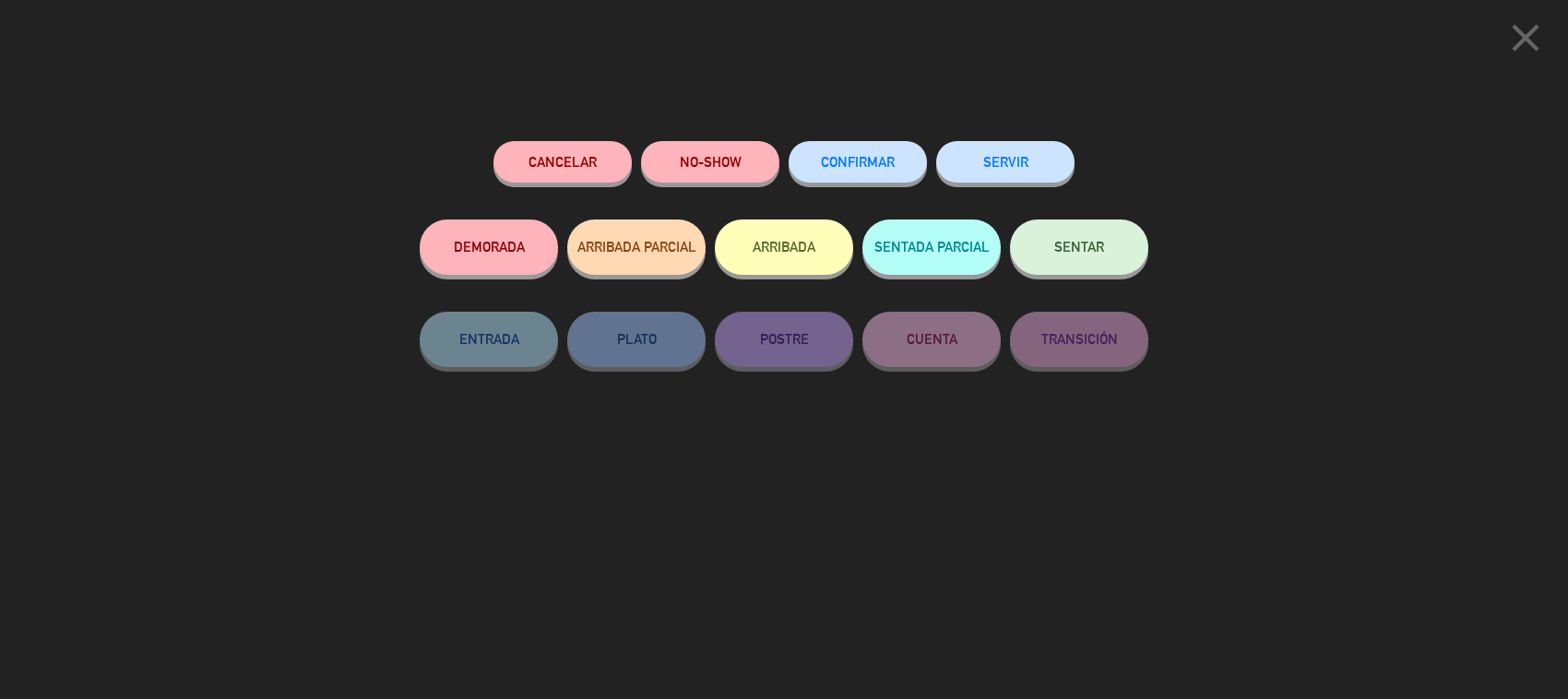
click at [867, 158] on span "CONFIRMAR" at bounding box center [858, 161] width 74 height 16
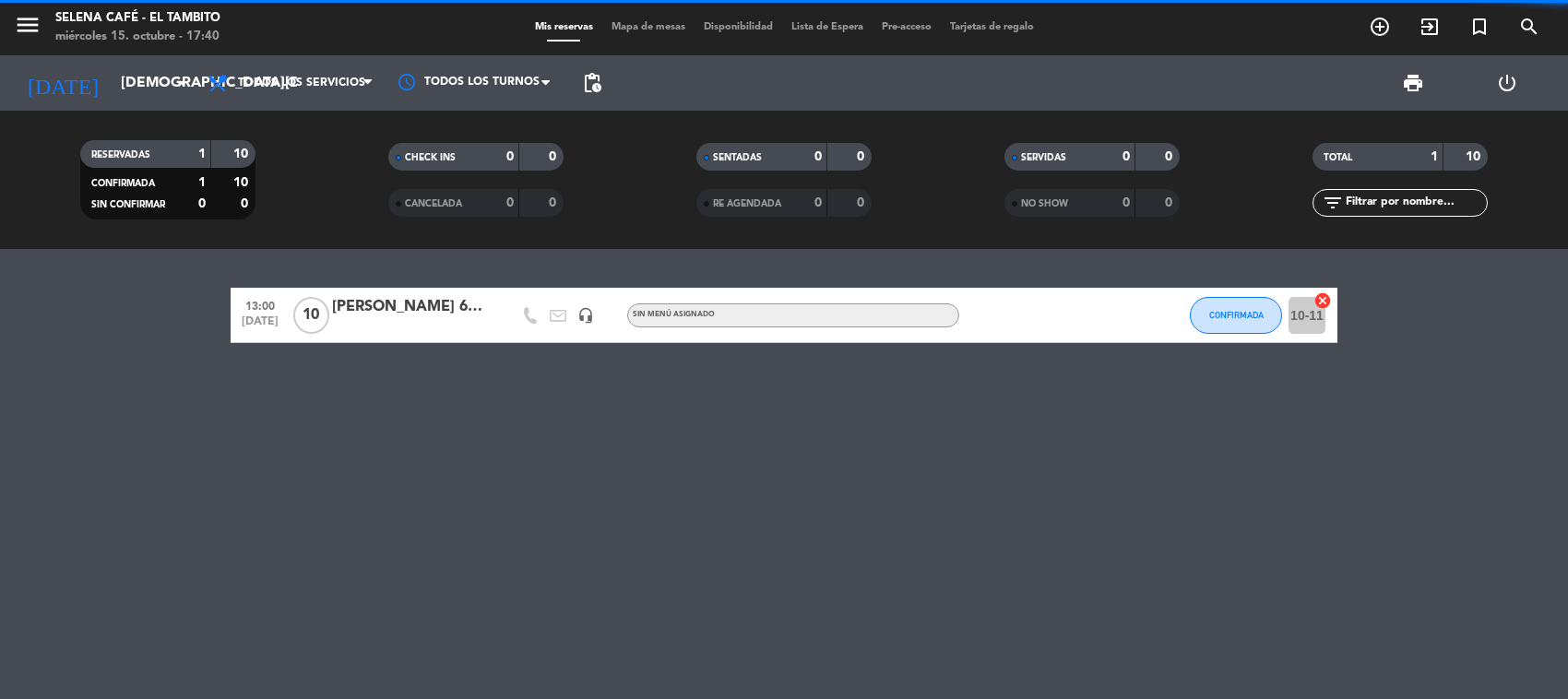
click at [394, 300] on div "[PERSON_NAME] 60k [PERSON_NAME] 12 personas" at bounding box center [410, 307] width 156 height 24
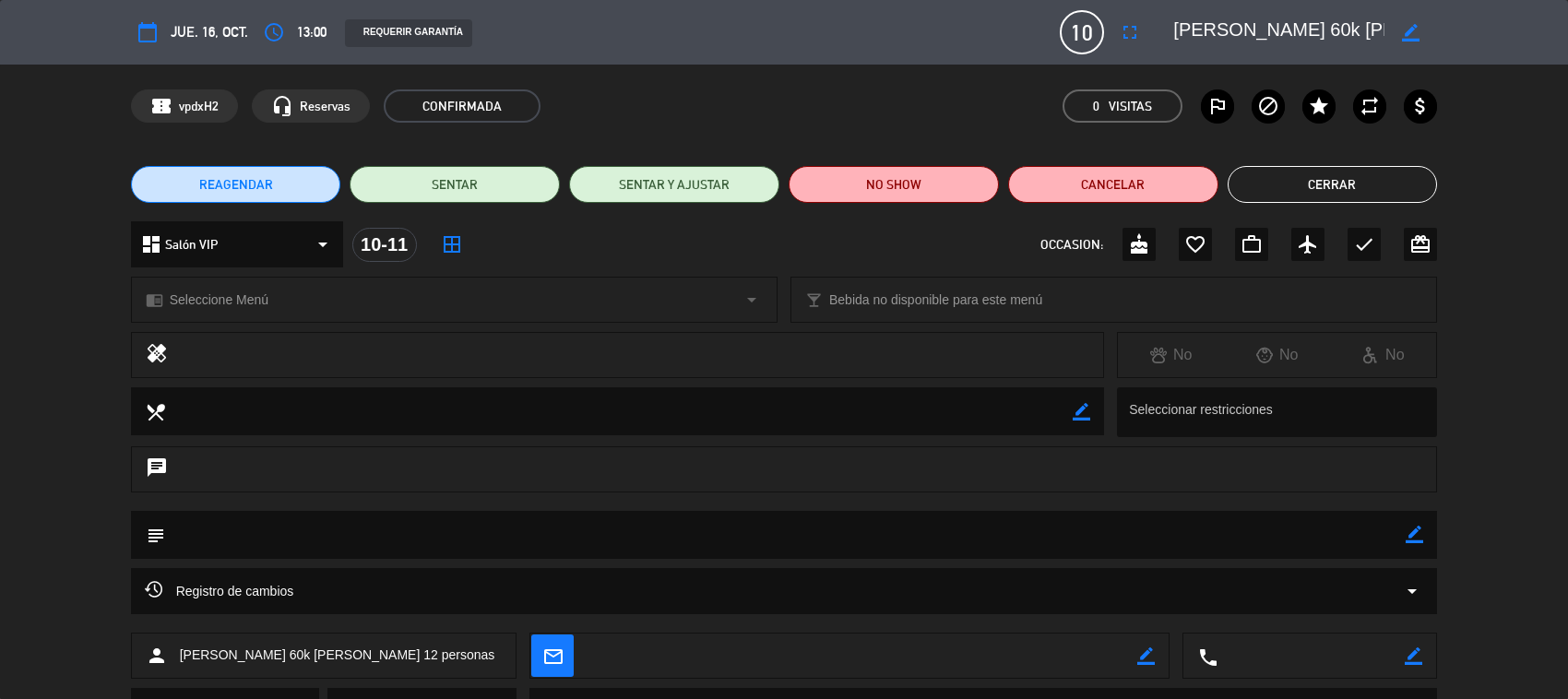
click at [286, 258] on div "dashboard Salón VIP arrow_drop_down" at bounding box center [237, 244] width 212 height 46
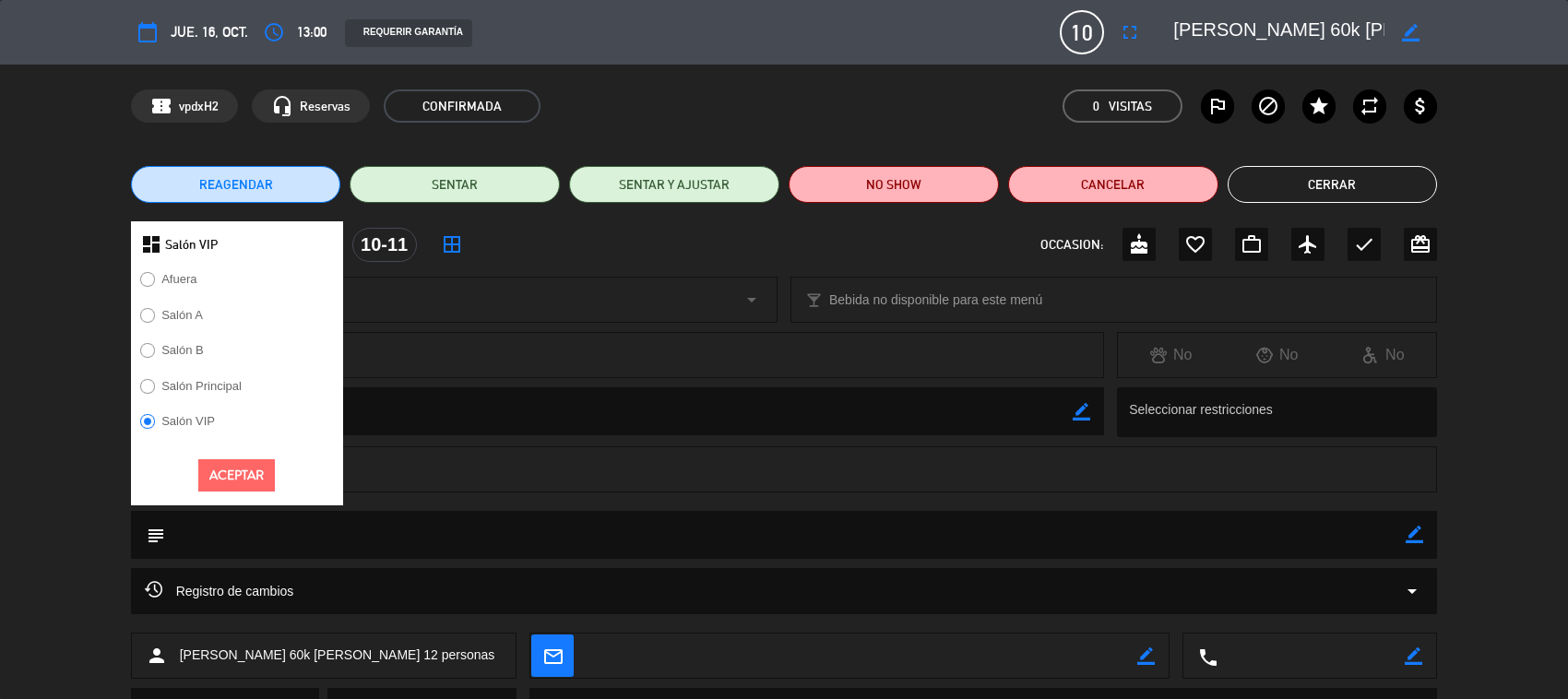
click at [182, 344] on label "Salón B" at bounding box center [173, 353] width 83 height 30
click at [231, 476] on button "Aceptar" at bounding box center [236, 474] width 77 height 32
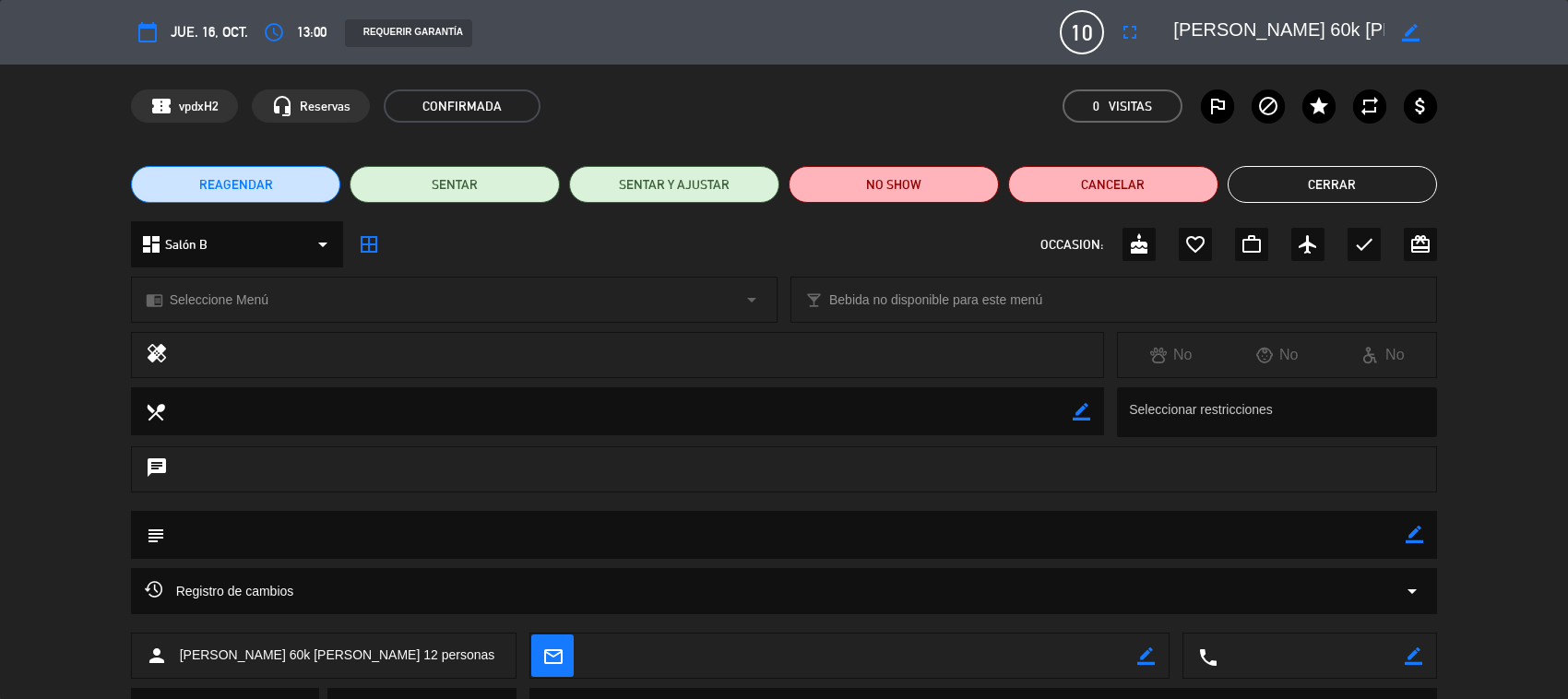
click at [358, 244] on icon "border_all" at bounding box center [369, 244] width 22 height 22
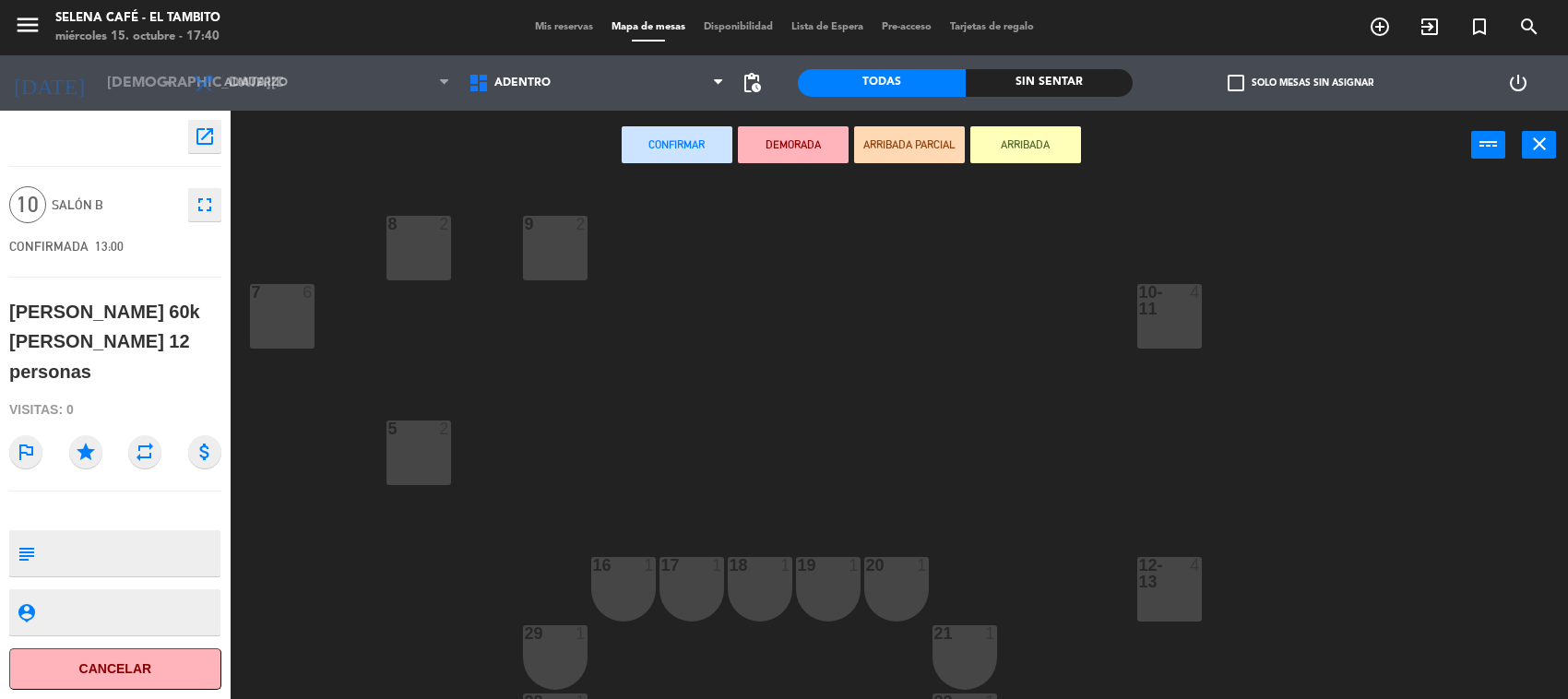
click at [416, 432] on div at bounding box center [418, 429] width 31 height 17
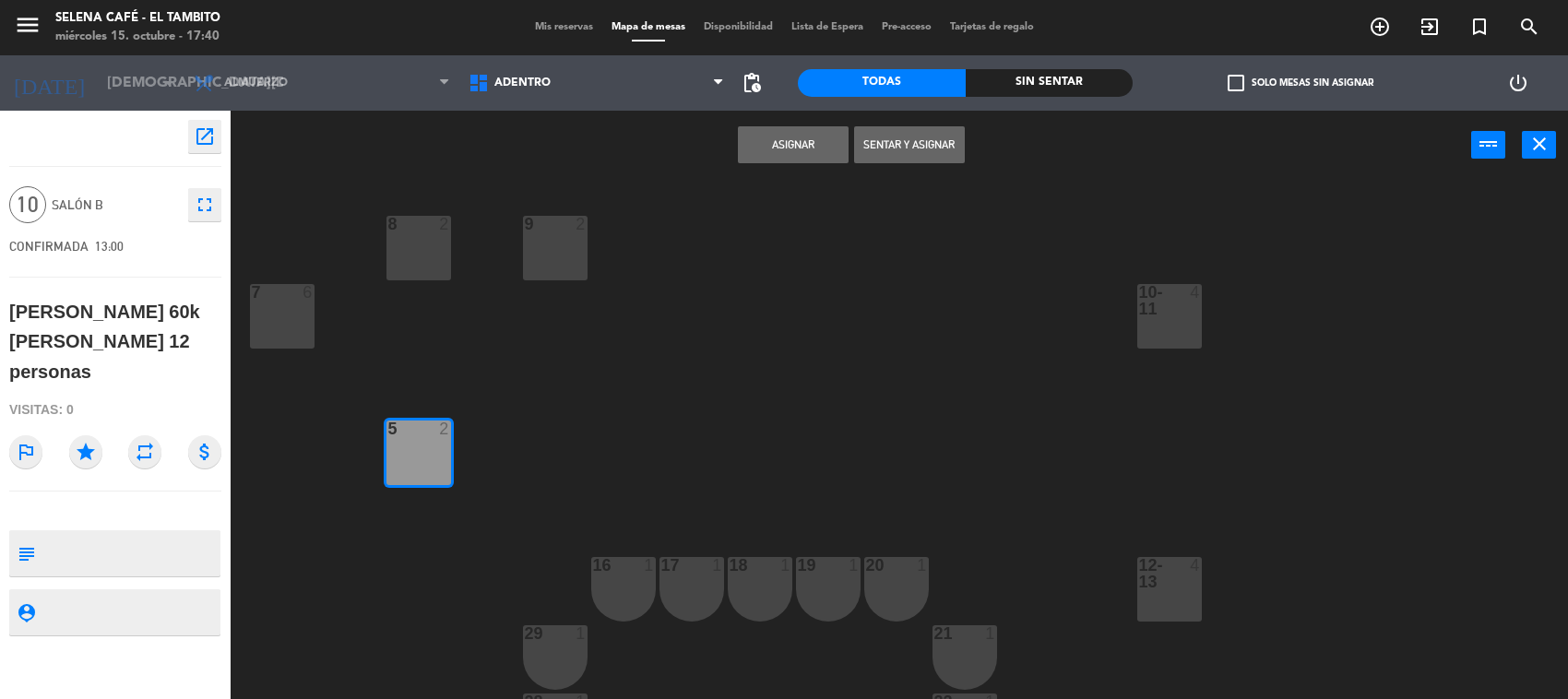
click at [277, 281] on div "8 2 9 2 7 6 10-11 4 5 2 12-13 4 16 1 20 1 19 1 18 1 17 1 29 1 21 1 28 1 22 1 27…" at bounding box center [907, 441] width 1321 height 519
click at [283, 304] on div "7 6" at bounding box center [282, 316] width 65 height 65
click at [467, 245] on div "8 2 9 2 7 6 10-11 4 5 2 12-13 4 16 1 20 1 19 1 18 1 17 1 29 1 21 1 28 1 22 1 27…" at bounding box center [907, 441] width 1321 height 519
click at [438, 246] on div "8 2" at bounding box center [419, 248] width 65 height 65
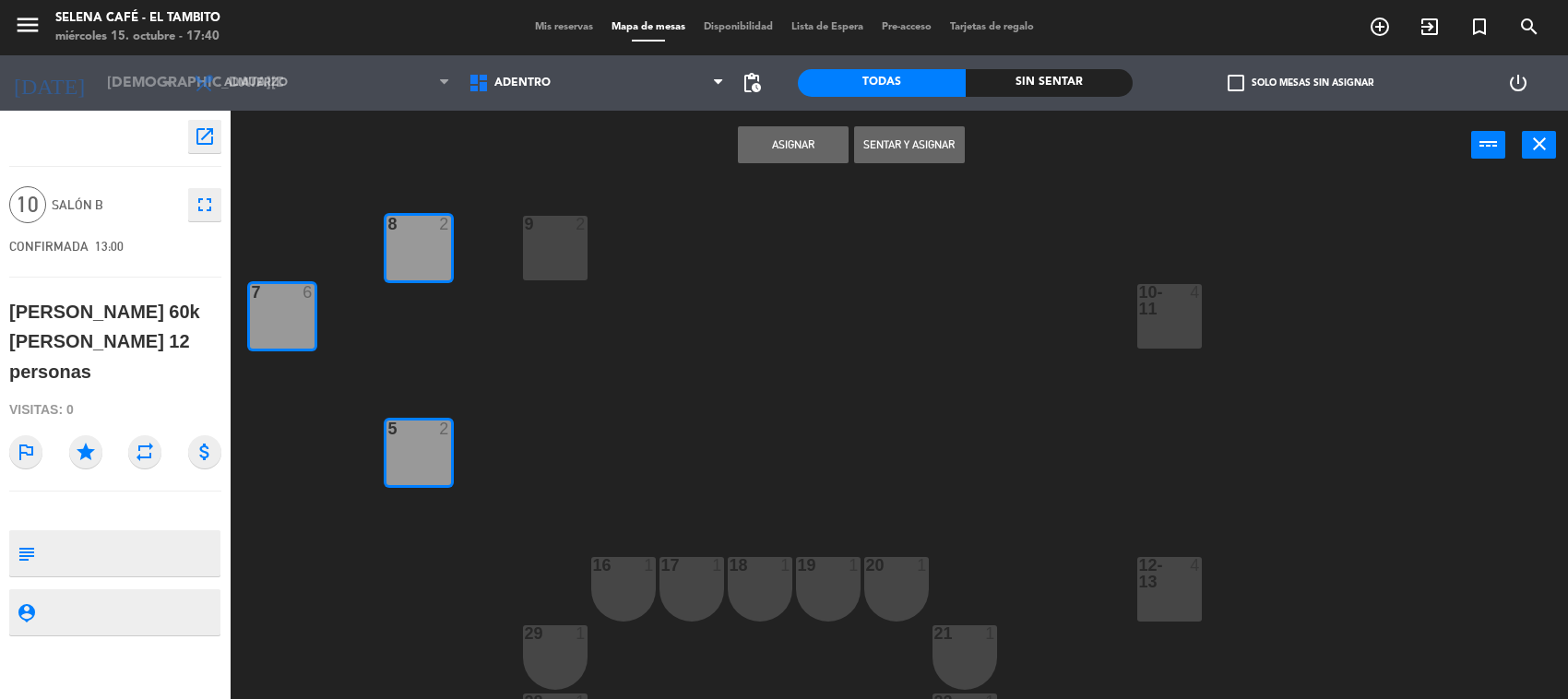
click at [593, 263] on div "8 2 9 2 7 6 10-11 4 5 2 12-13 4 16 1 20 1 19 1 18 1 17 1 29 1 21 1 28 1 22 1 27…" at bounding box center [907, 441] width 1321 height 519
click at [554, 251] on div "9 2" at bounding box center [555, 248] width 65 height 65
click at [811, 144] on button "Asignar" at bounding box center [793, 145] width 111 height 37
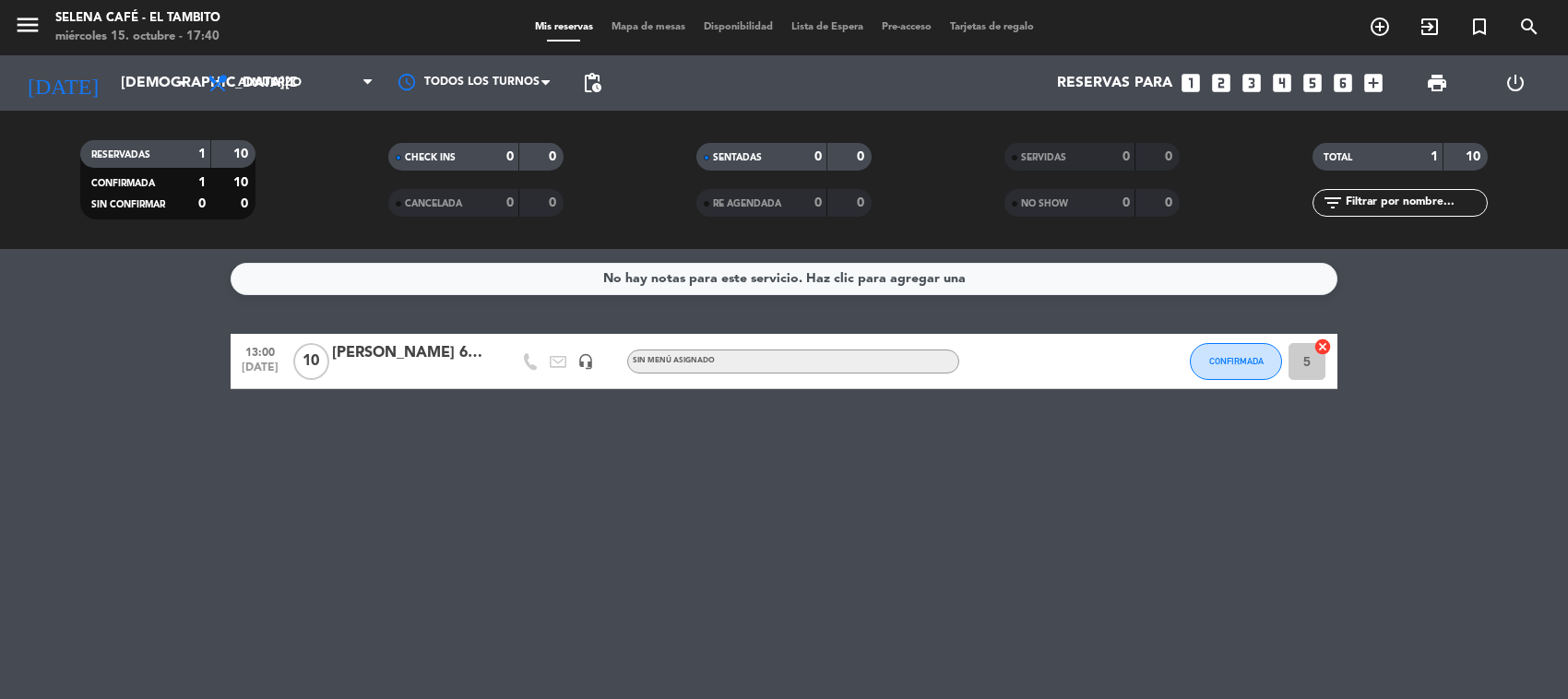
click at [443, 362] on div "[PERSON_NAME] 60k [PERSON_NAME] 12 personas" at bounding box center [410, 353] width 156 height 24
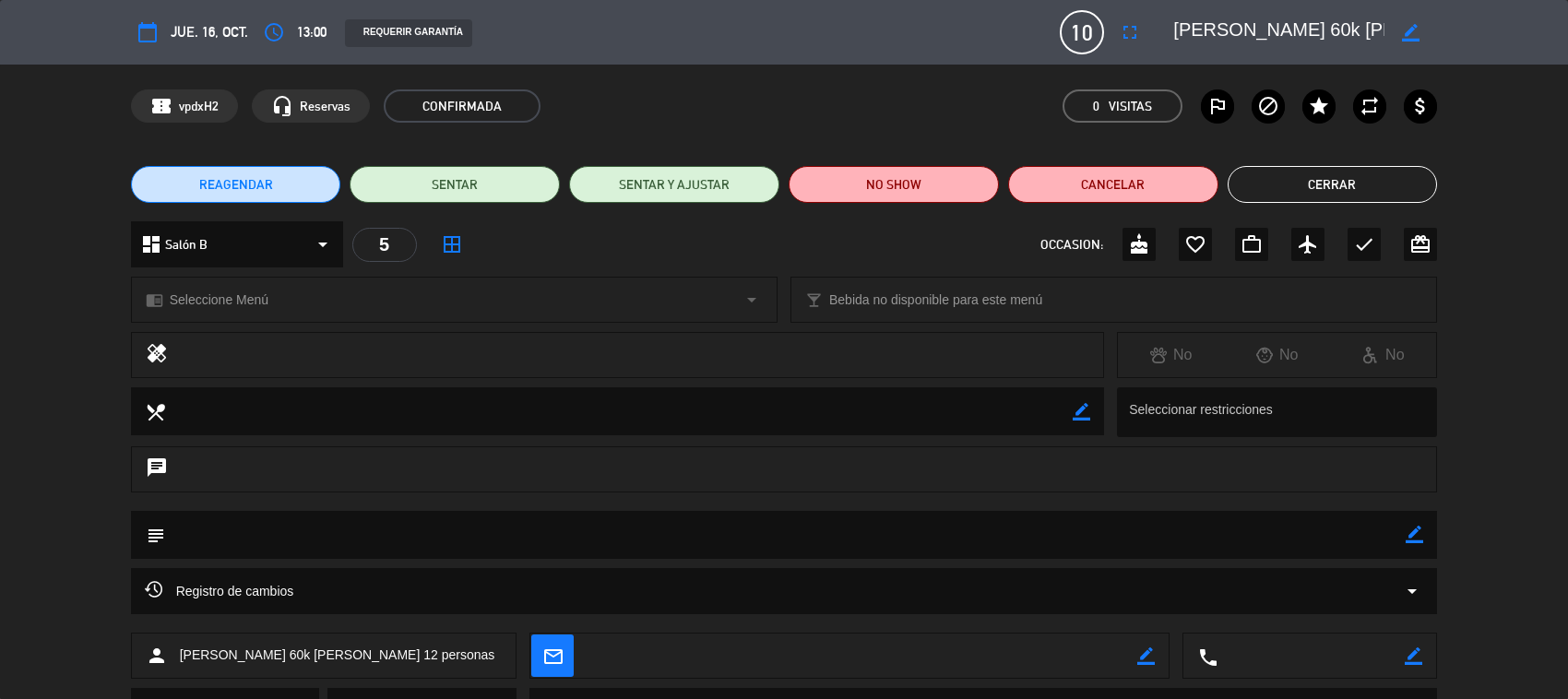
click at [1400, 528] on textarea at bounding box center [785, 533] width 1241 height 47
click at [1412, 531] on icon "border_color" at bounding box center [1414, 533] width 18 height 18
click at [984, 531] on textarea at bounding box center [785, 533] width 1241 height 47
type textarea "La señora quiere la mesa 7 y y la 8 y la 9, la 5 quede en confirmarla"
click at [1408, 527] on icon at bounding box center [1414, 533] width 18 height 18
